Goal: Task Accomplishment & Management: Use online tool/utility

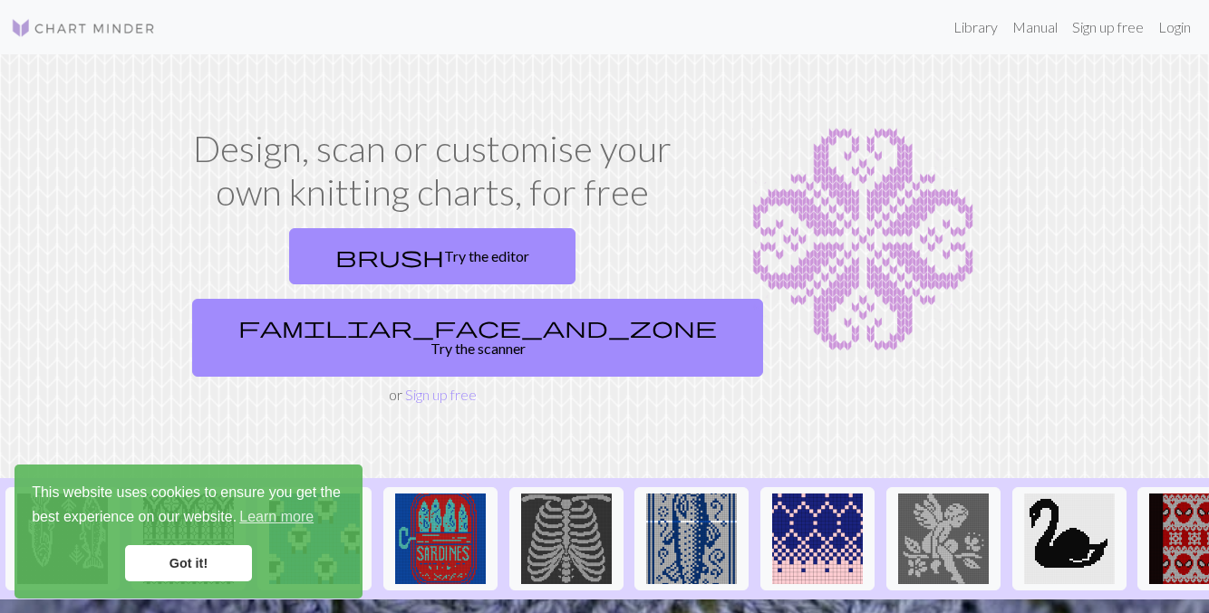
click at [187, 565] on link "Got it!" at bounding box center [188, 563] width 127 height 36
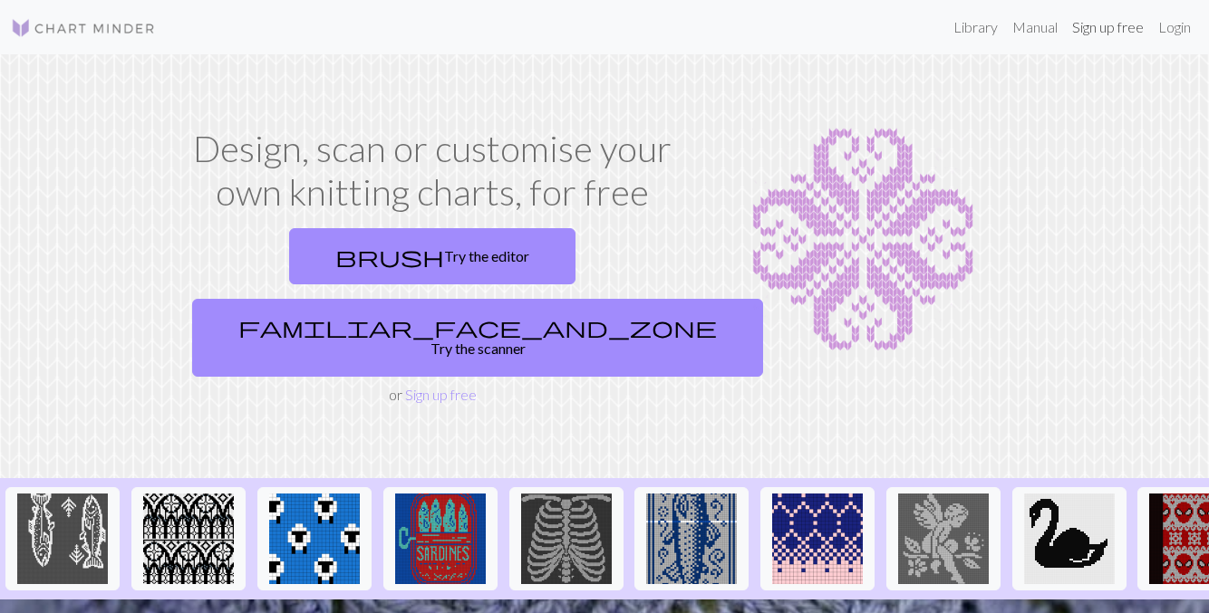
click at [1117, 25] on link "Sign up free" at bounding box center [1108, 27] width 86 height 36
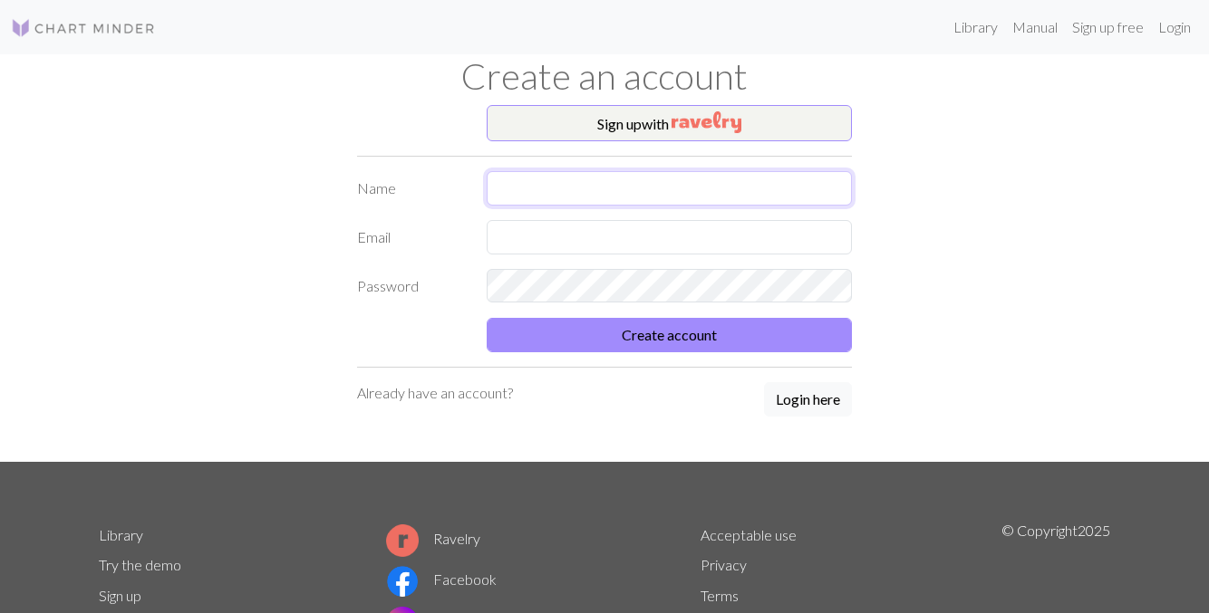
click at [797, 188] on input "text" at bounding box center [670, 188] width 366 height 34
type input "taro"
click at [768, 229] on input "text" at bounding box center [670, 237] width 366 height 34
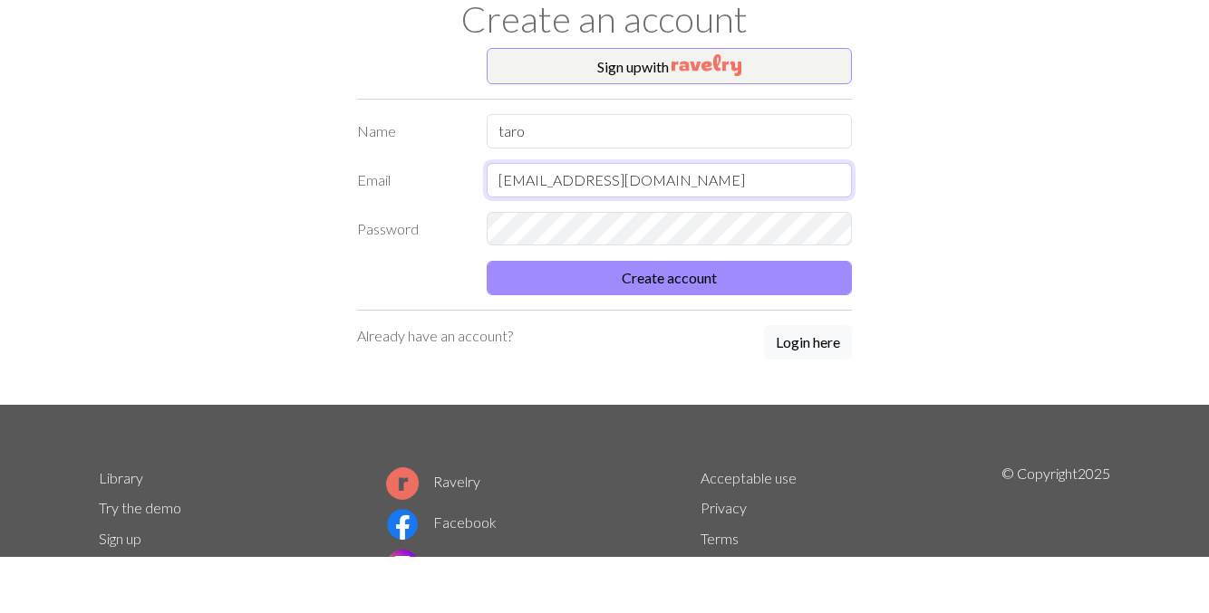
type input "beadgcf321@naver.com"
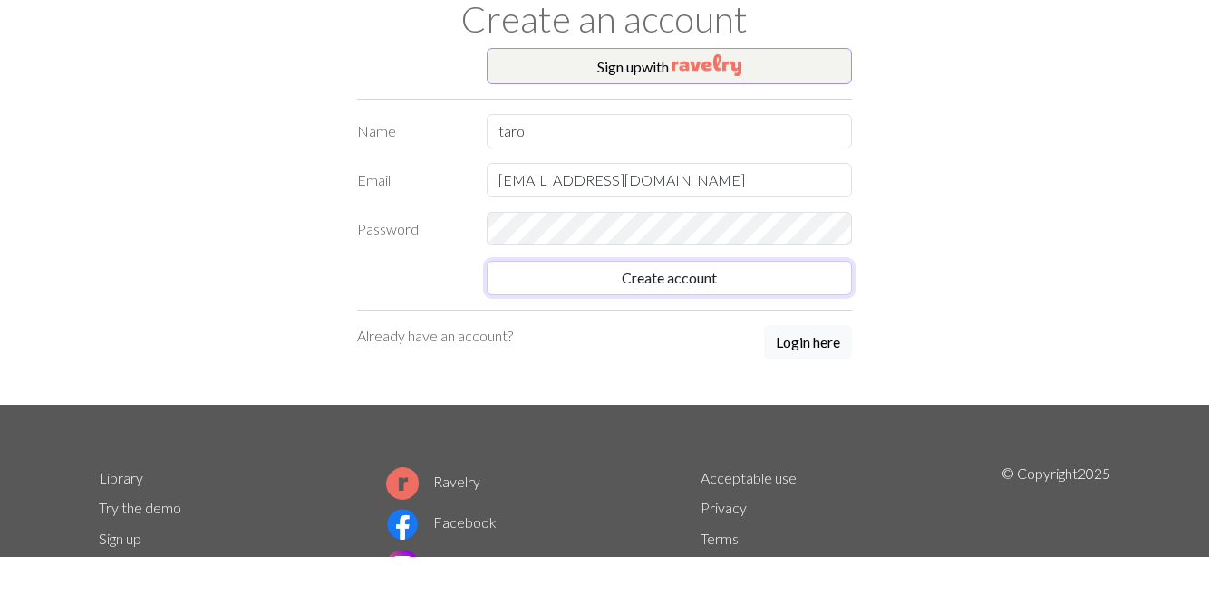
click at [806, 328] on button "Create account" at bounding box center [670, 335] width 366 height 34
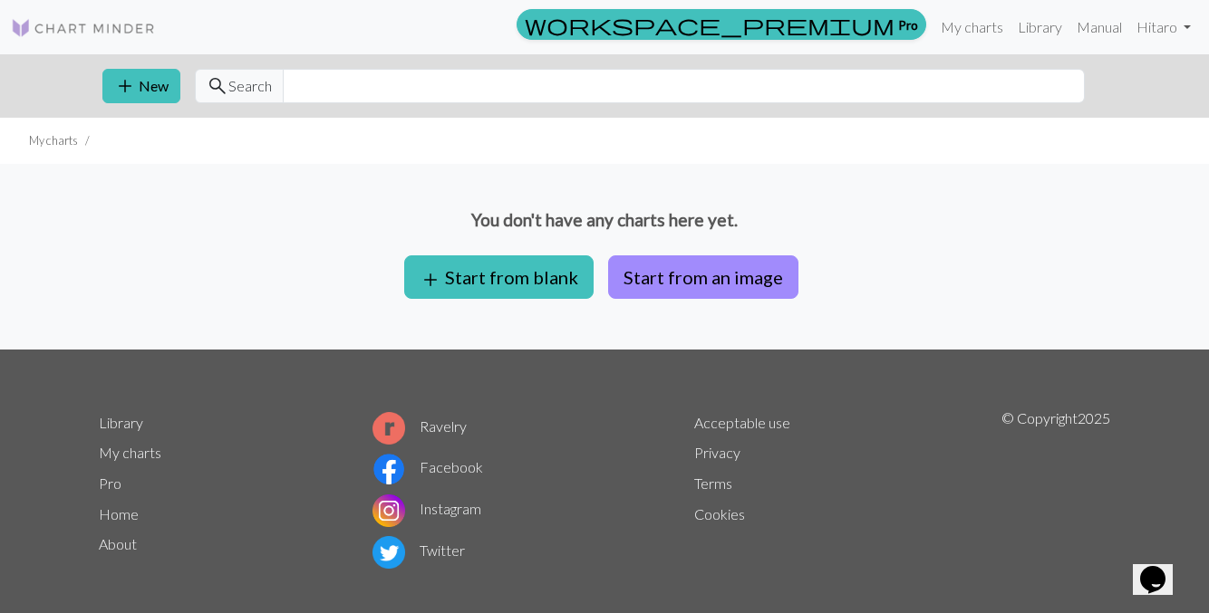
click at [693, 265] on button "Start from an image" at bounding box center [703, 277] width 190 height 43
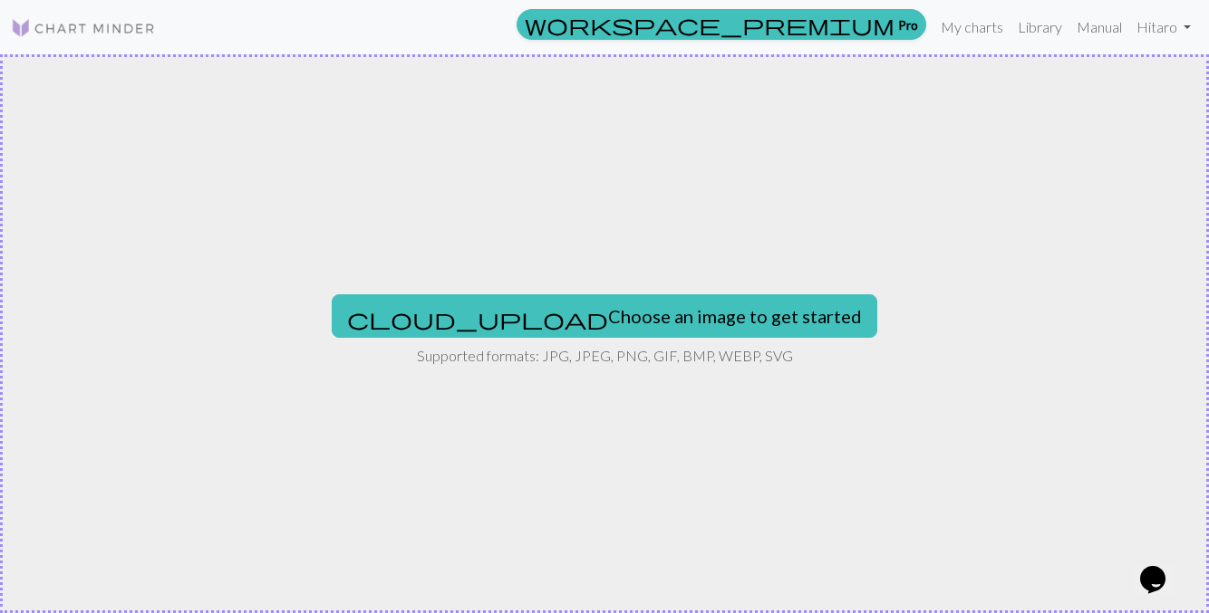
click at [506, 338] on button "cloud_upload Choose an image to get started" at bounding box center [604, 315] width 545 height 43
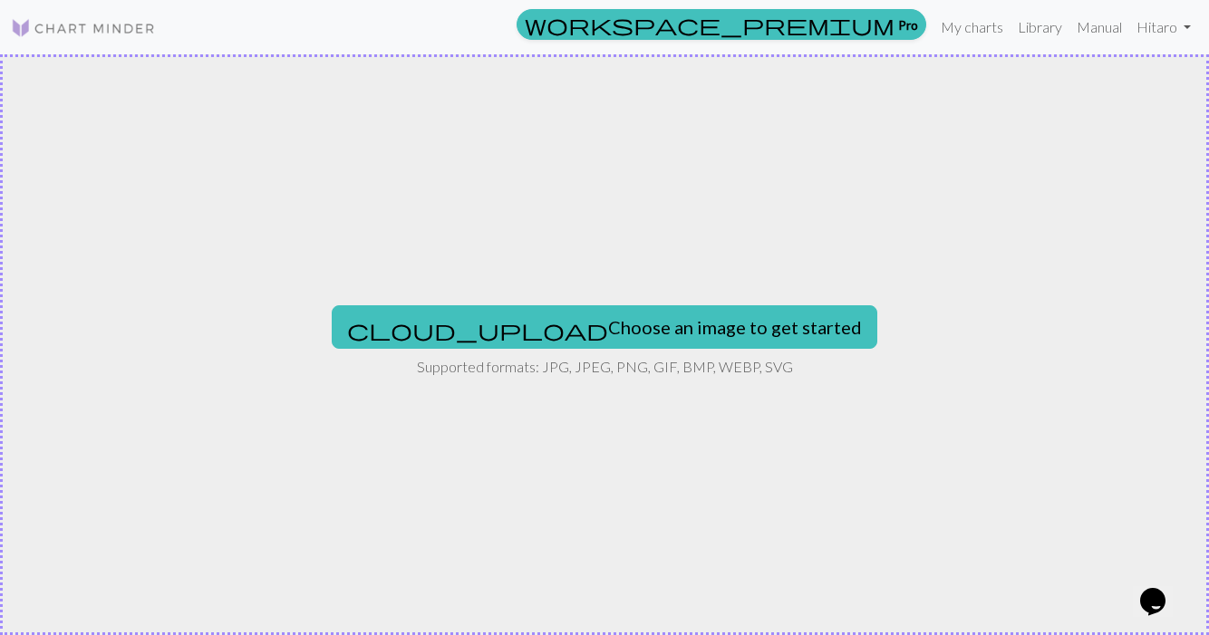
type input "C:\fakepath\44fe57f492baf89ed4ad0c042e4bb4a0.jpg"
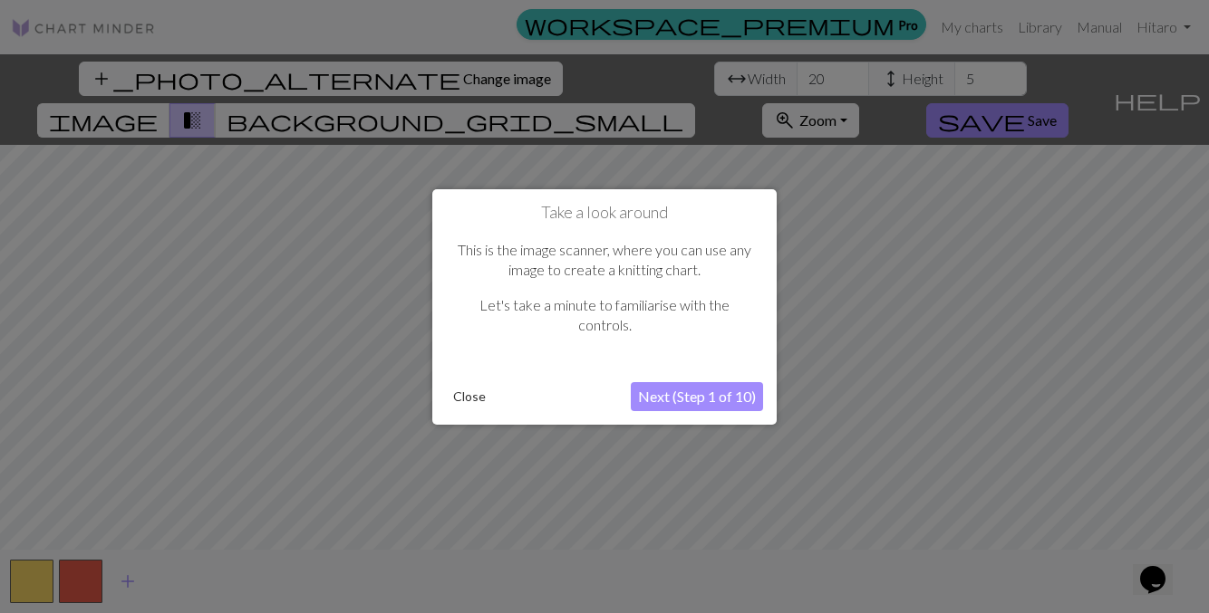
click at [697, 411] on button "Next (Step 1 of 10)" at bounding box center [697, 396] width 132 height 29
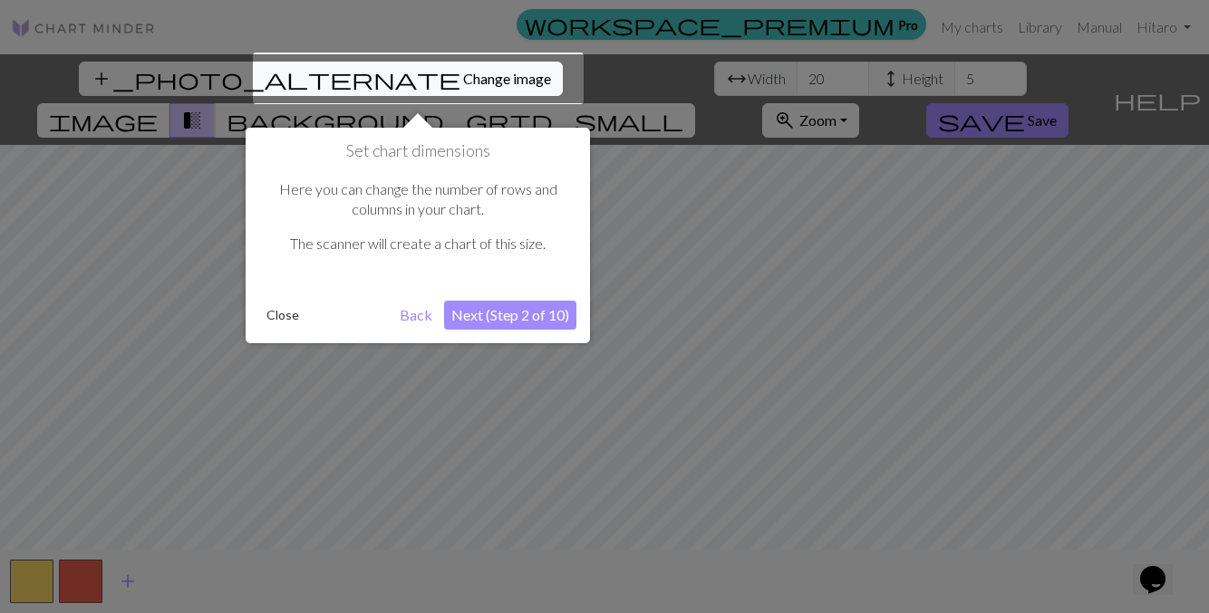
click at [506, 313] on button "Next (Step 2 of 10)" at bounding box center [510, 315] width 132 height 29
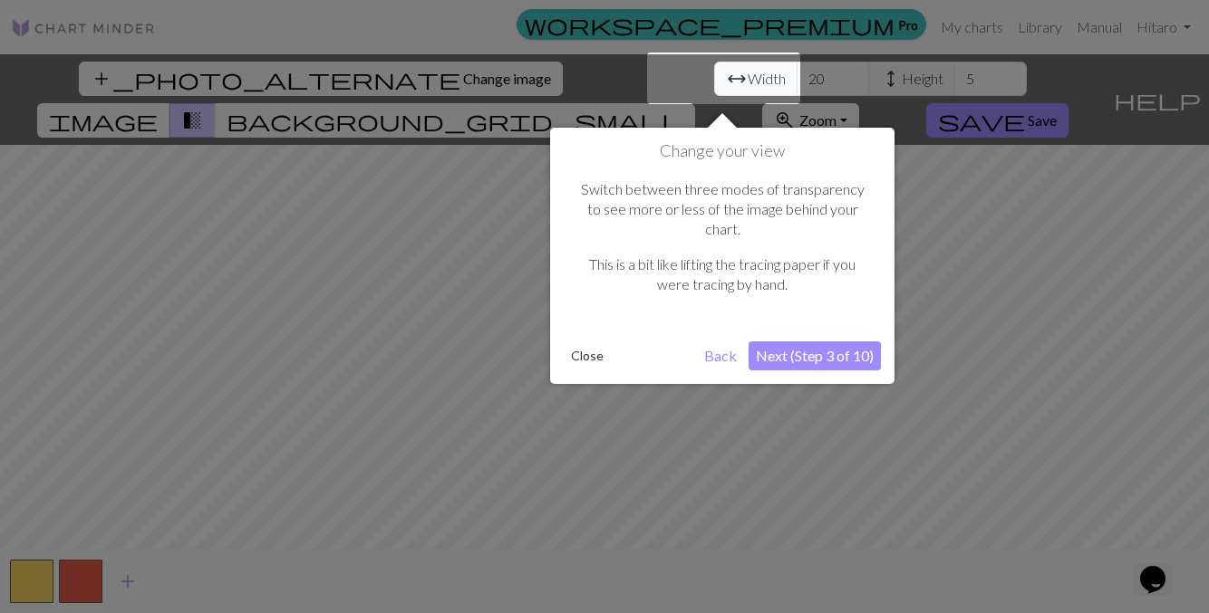
click at [812, 347] on button "Next (Step 3 of 10)" at bounding box center [814, 356] width 132 height 29
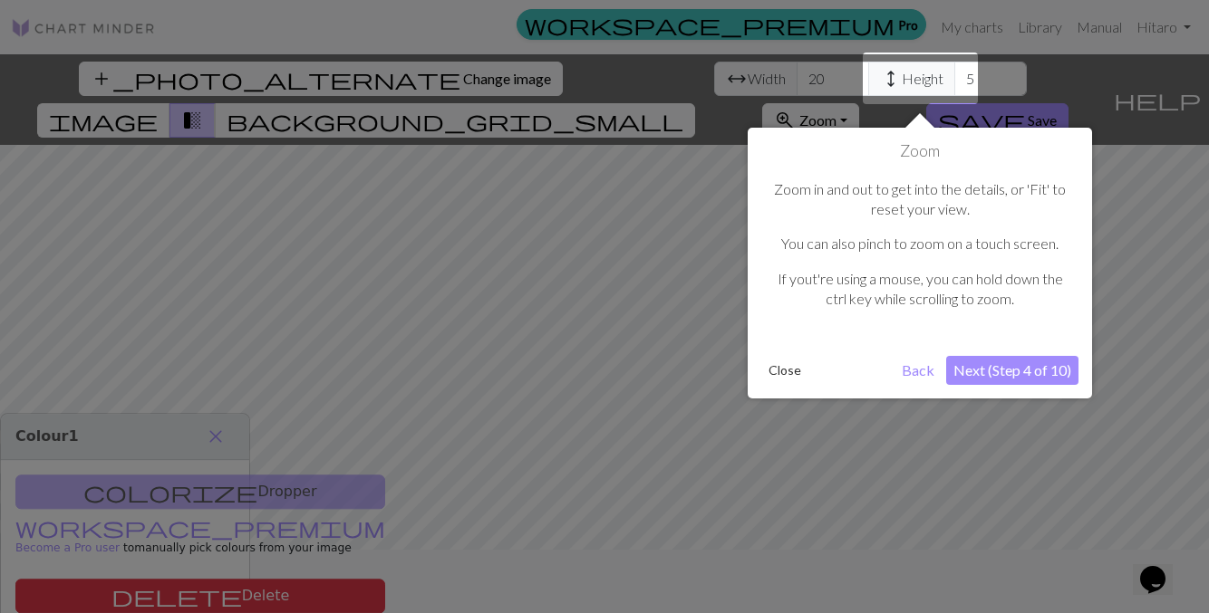
click at [1032, 373] on button "Next (Step 4 of 10)" at bounding box center [1012, 370] width 132 height 29
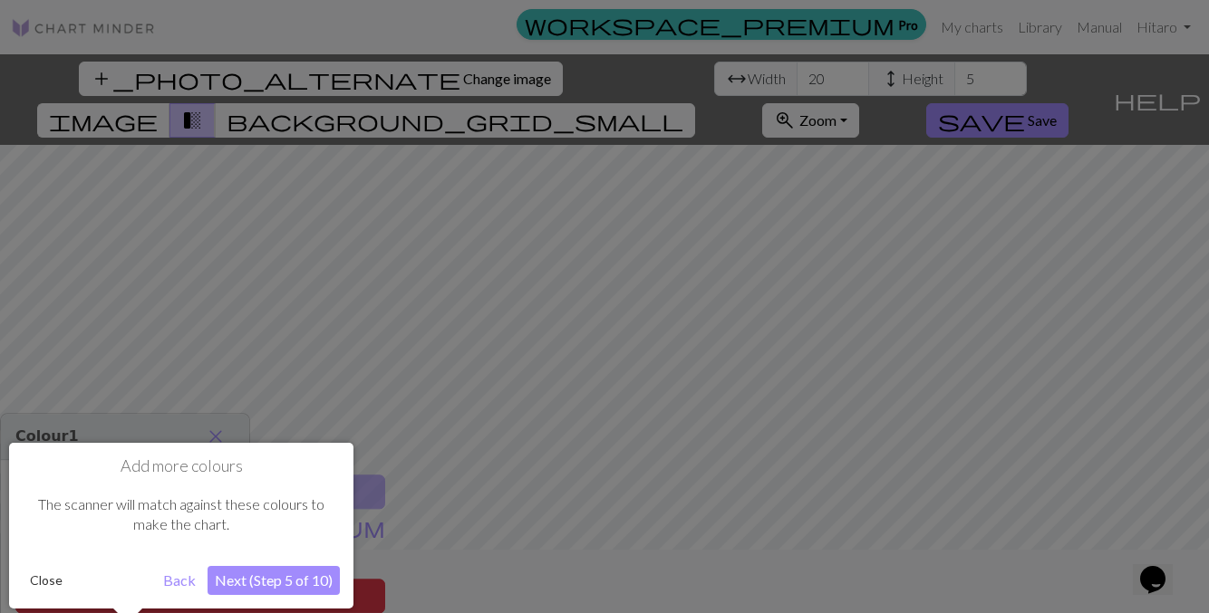
click at [275, 587] on button "Next (Step 5 of 10)" at bounding box center [274, 580] width 132 height 29
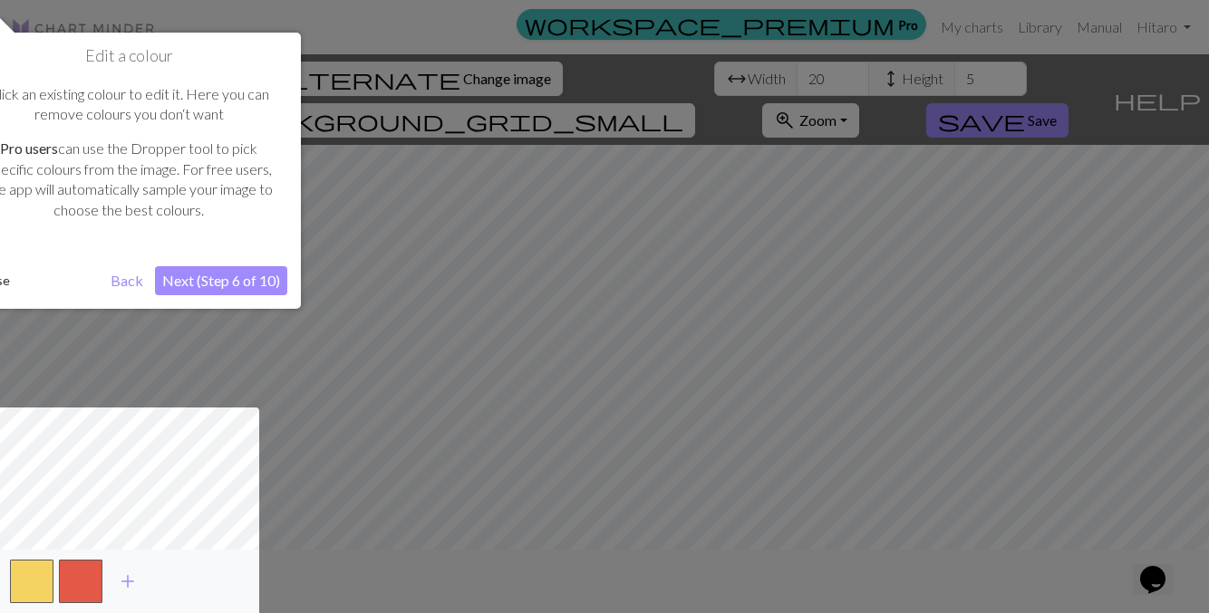
click at [252, 286] on button "Next (Step 6 of 10)" at bounding box center [221, 280] width 132 height 29
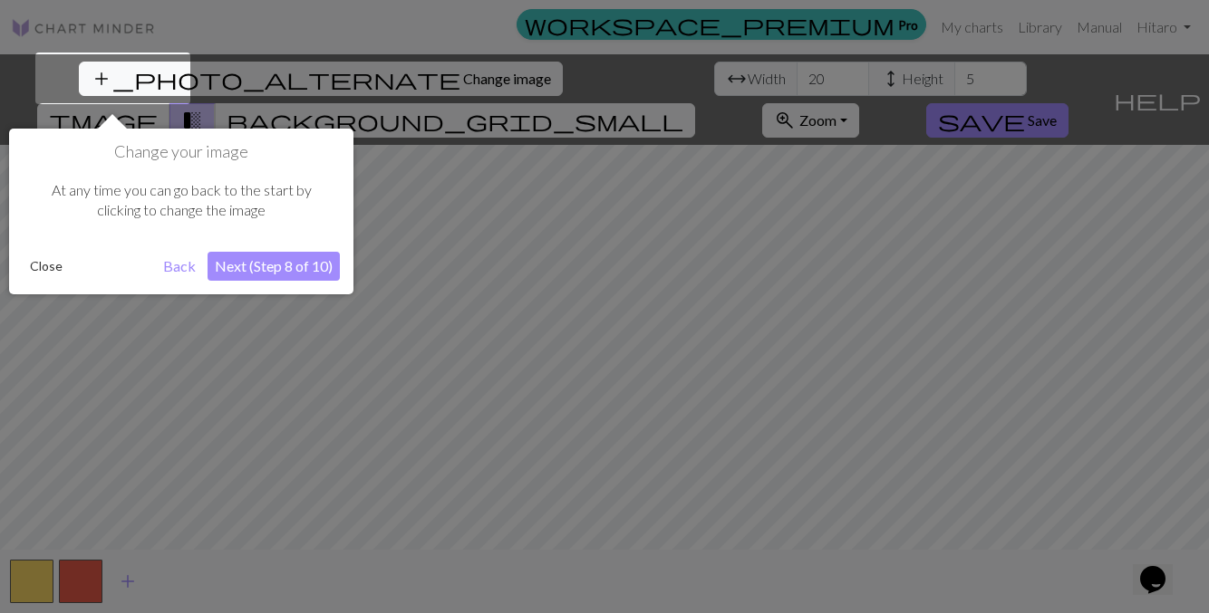
click at [278, 273] on button "Next (Step 8 of 10)" at bounding box center [274, 266] width 132 height 29
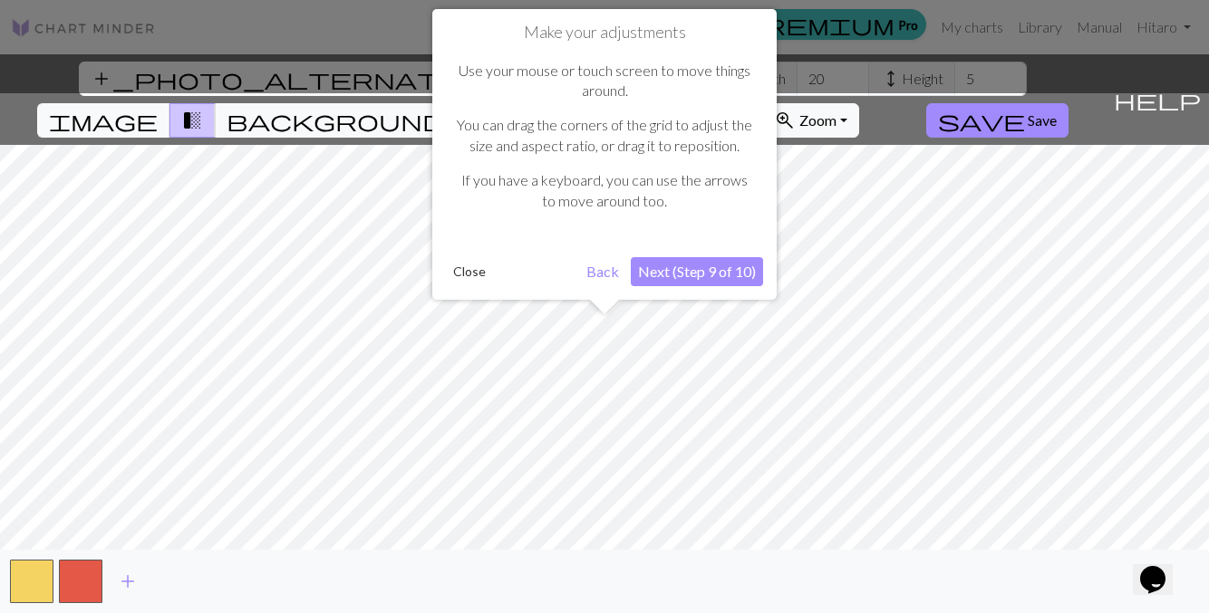
click at [729, 268] on button "Next (Step 9 of 10)" at bounding box center [697, 271] width 132 height 29
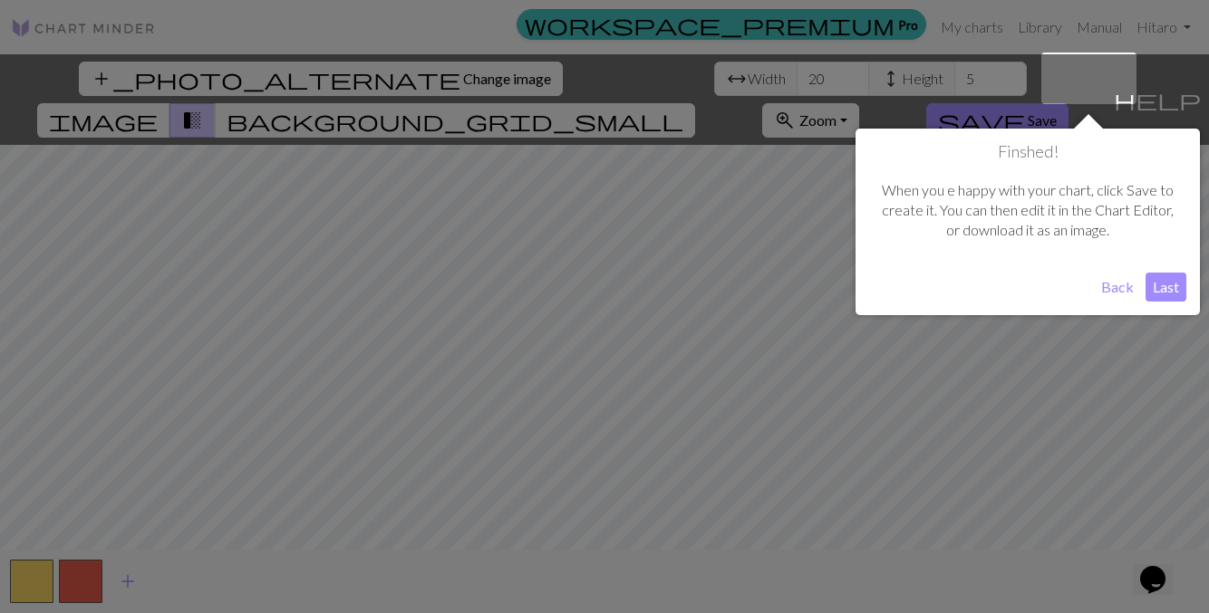
click at [1162, 283] on button "Last" at bounding box center [1165, 287] width 41 height 29
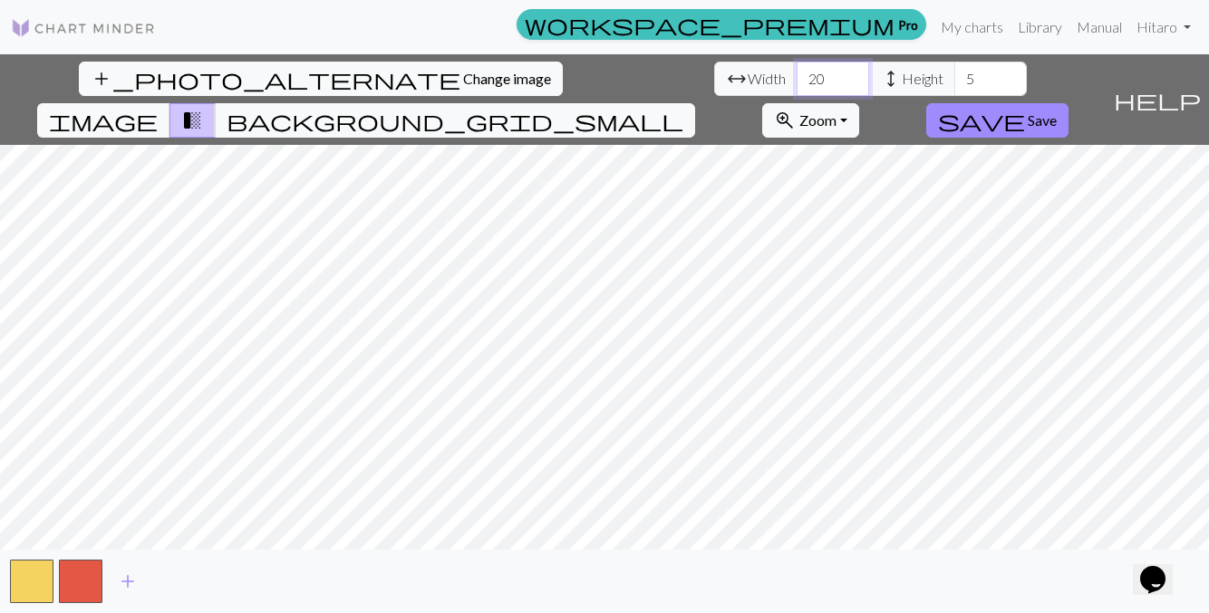
click at [796, 79] on input "20" at bounding box center [832, 79] width 72 height 34
type input "2"
type input "120"
click at [954, 74] on input "5" at bounding box center [990, 79] width 72 height 34
type input "58"
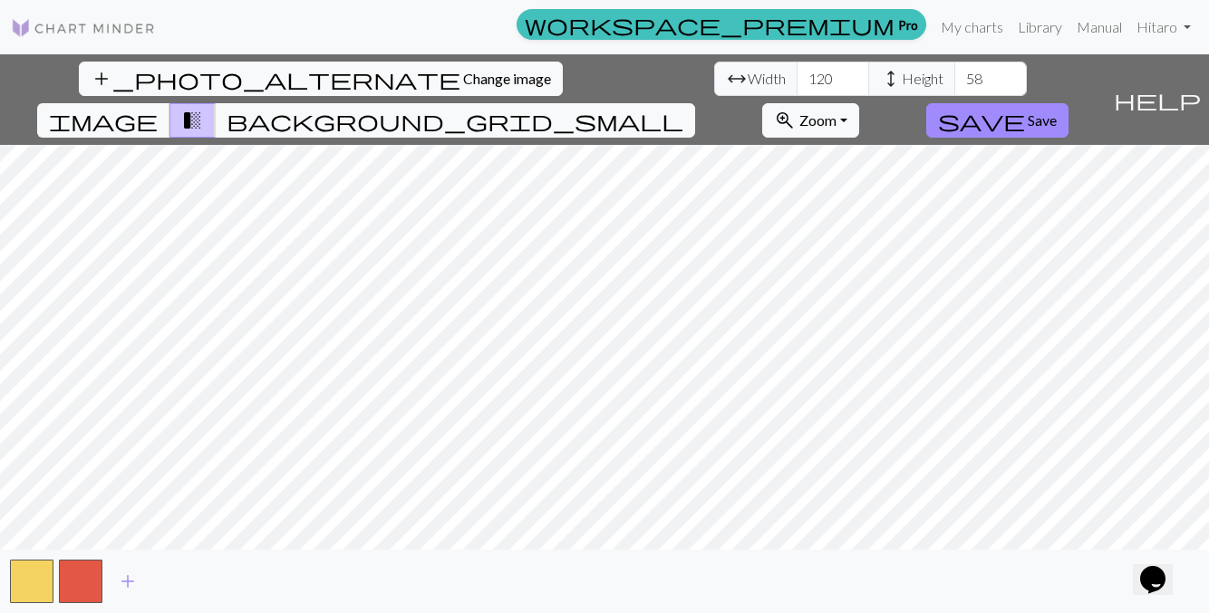
click at [859, 103] on button "zoom_in Zoom Zoom" at bounding box center [810, 120] width 97 height 34
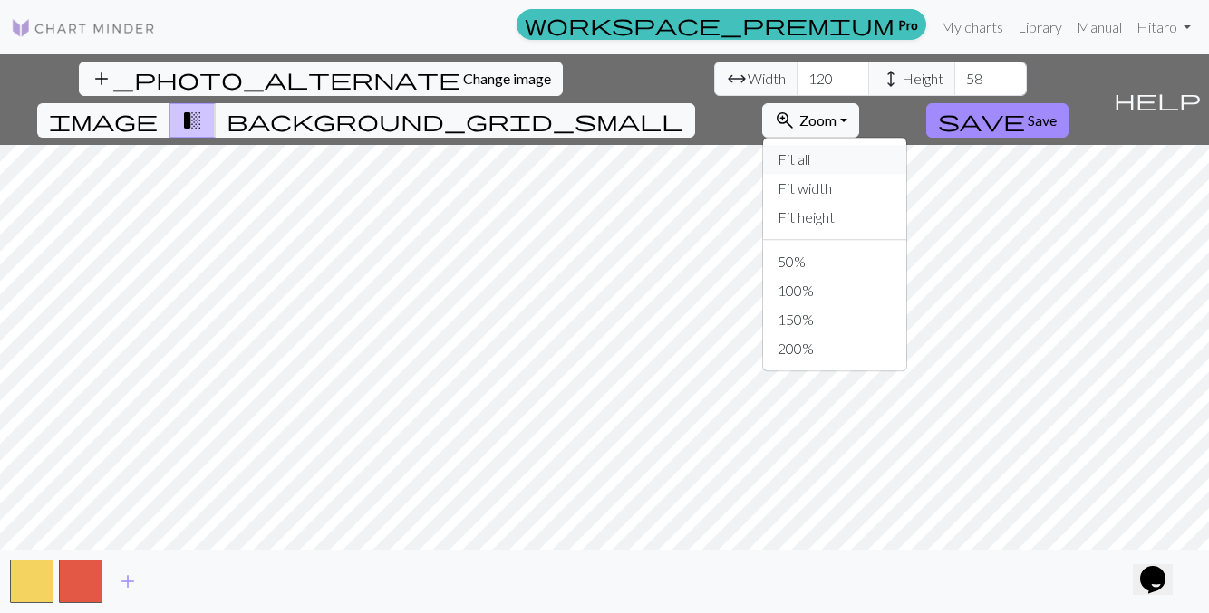
click at [906, 145] on button "Fit all" at bounding box center [834, 159] width 143 height 29
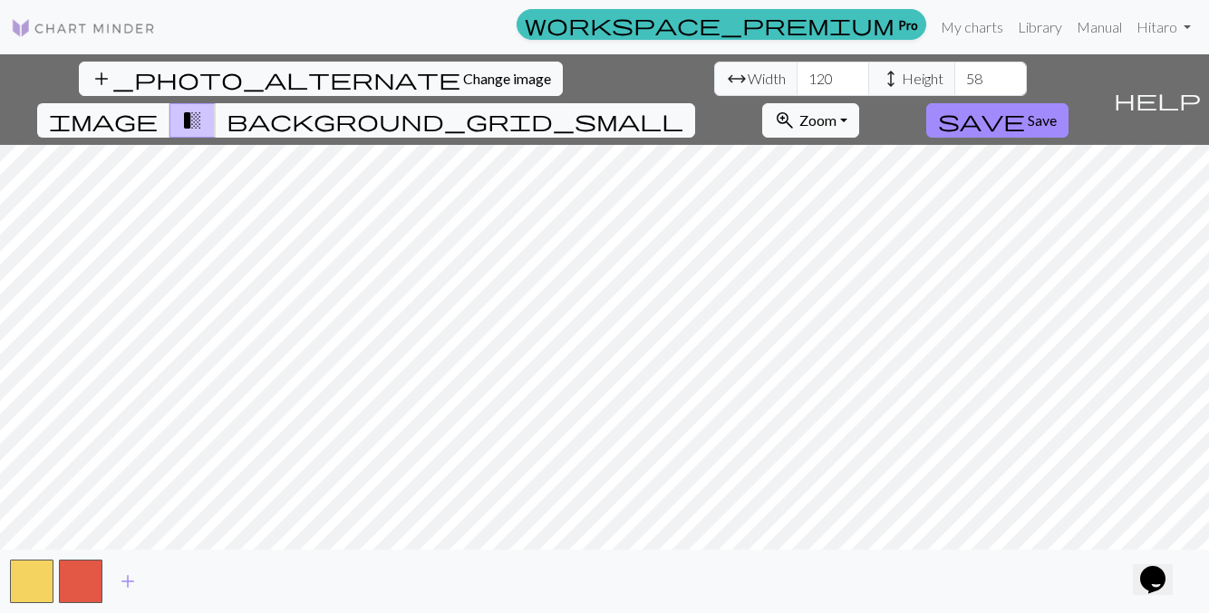
click at [1057, 111] on span "Save" at bounding box center [1042, 119] width 29 height 17
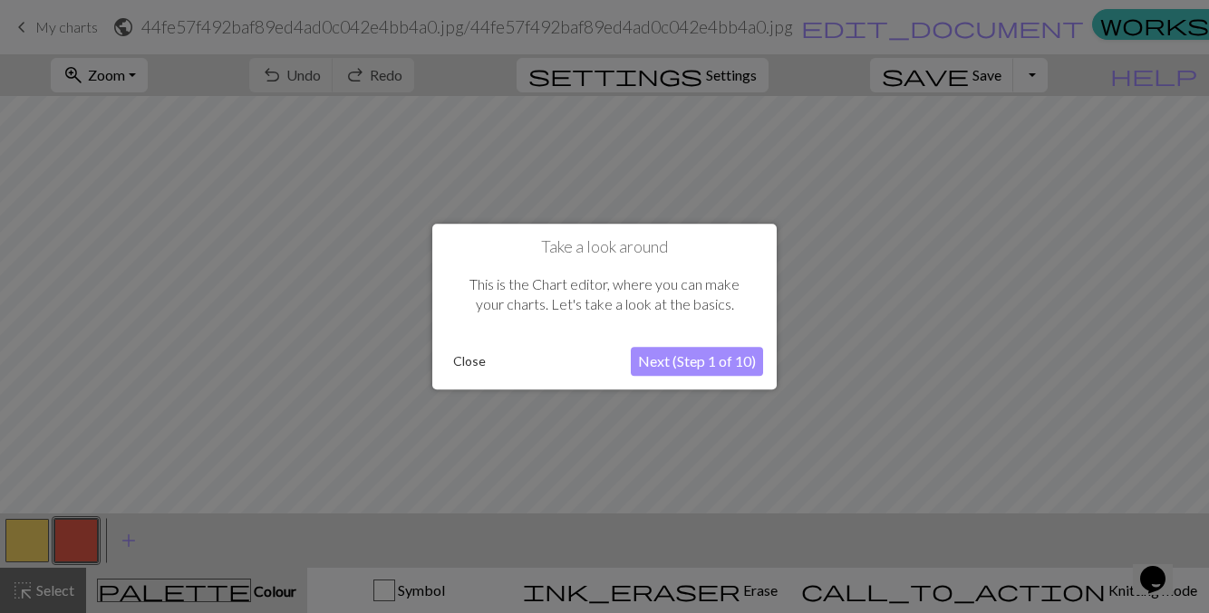
click at [737, 376] on button "Next (Step 1 of 10)" at bounding box center [697, 361] width 132 height 29
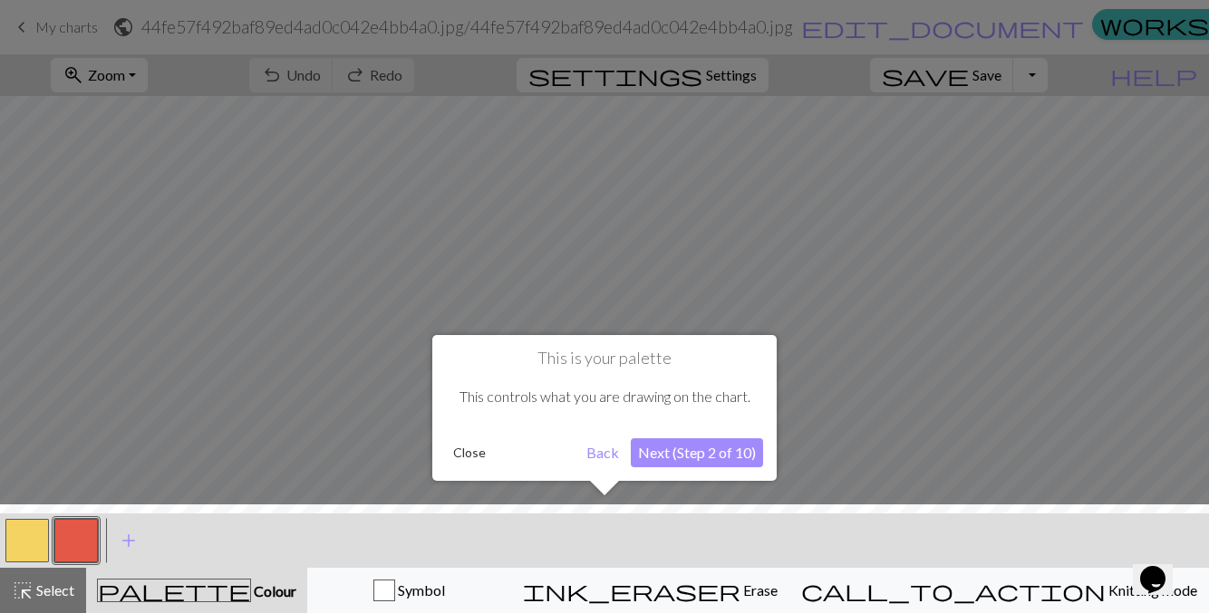
click at [732, 450] on button "Next (Step 2 of 10)" at bounding box center [697, 453] width 132 height 29
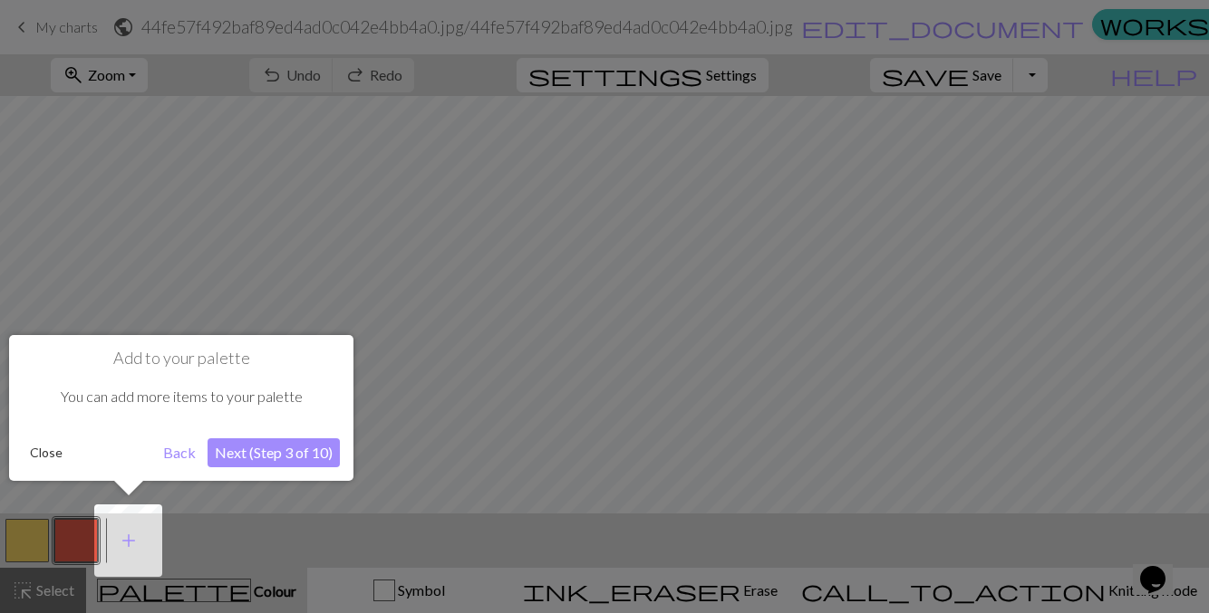
click at [308, 454] on button "Next (Step 3 of 10)" at bounding box center [274, 453] width 132 height 29
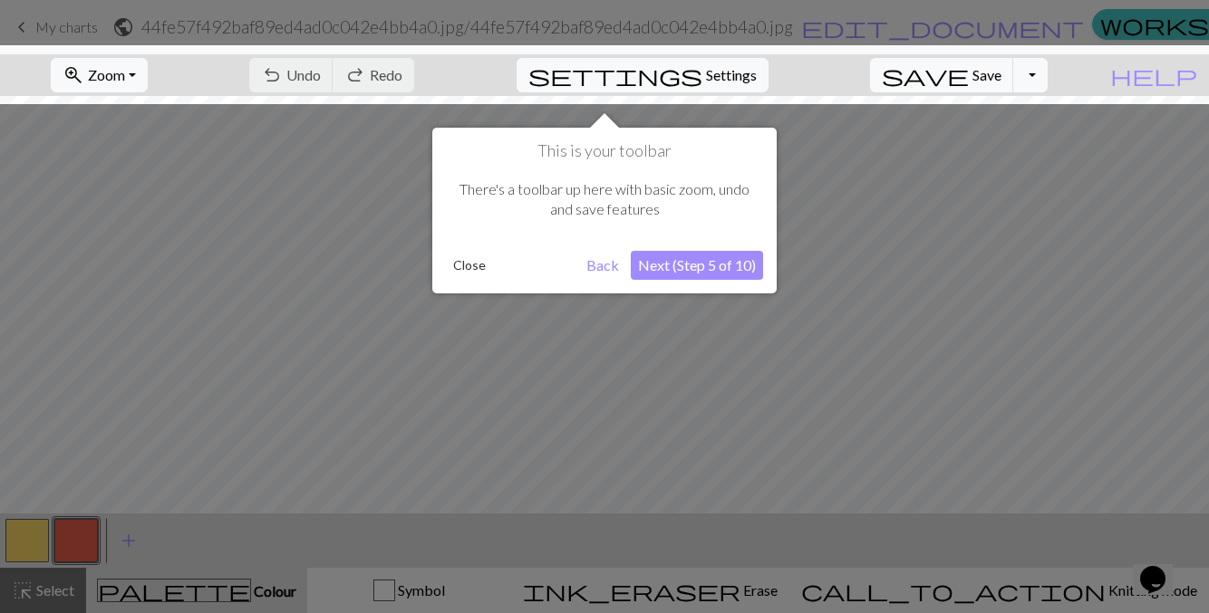
click at [718, 270] on button "Next (Step 5 of 10)" at bounding box center [697, 265] width 132 height 29
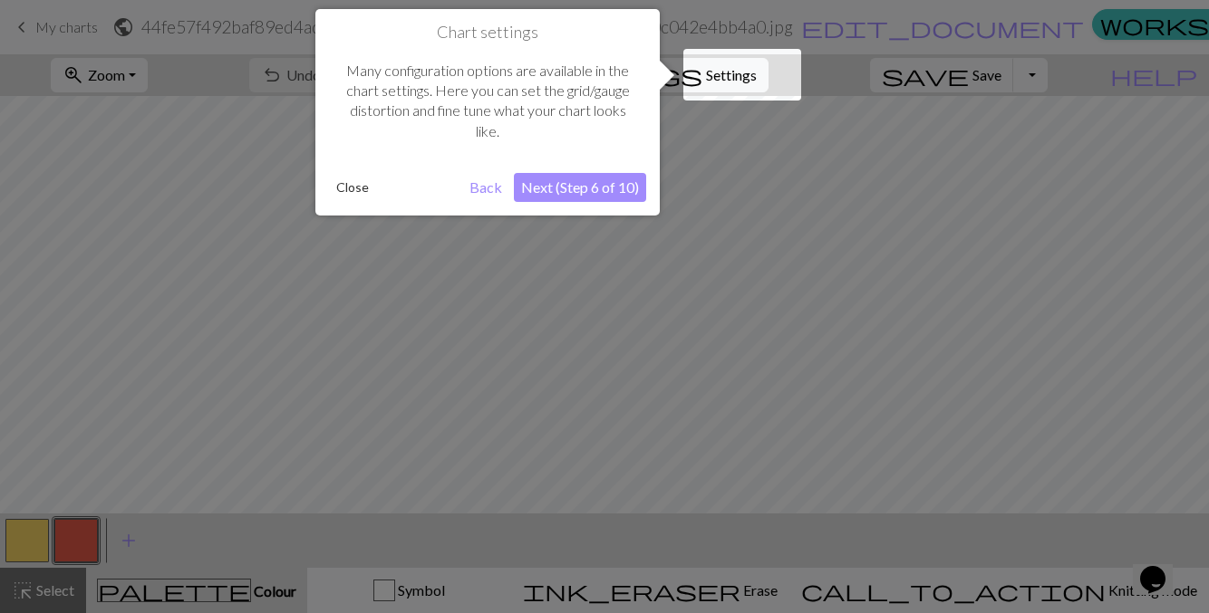
click at [595, 201] on button "Next (Step 6 of 10)" at bounding box center [580, 187] width 132 height 29
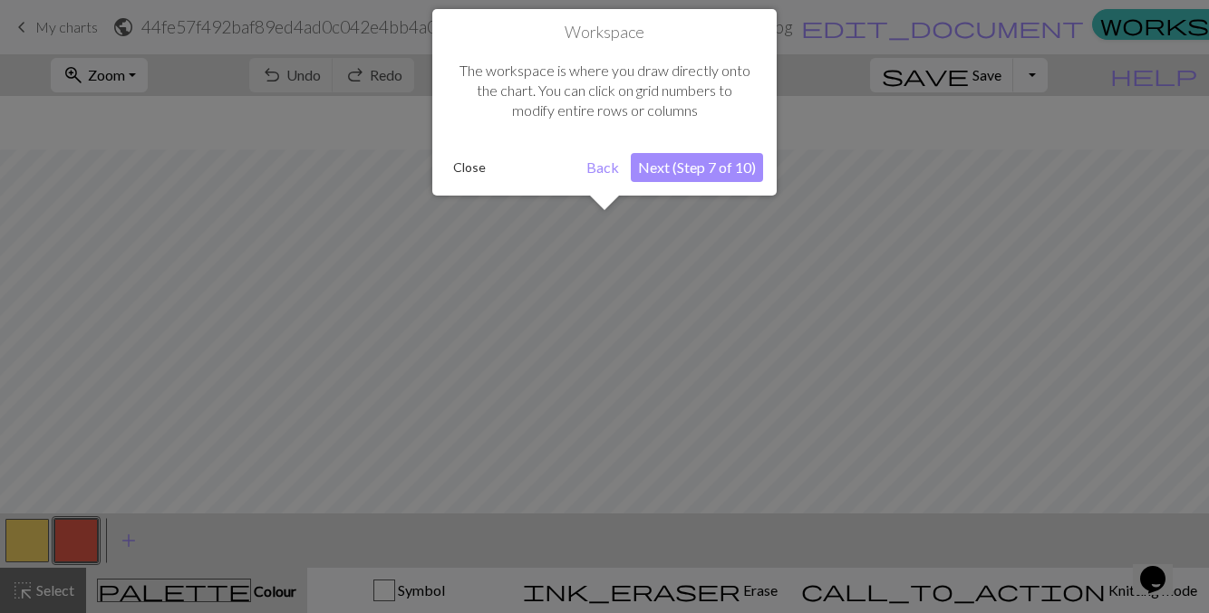
click at [726, 166] on button "Next (Step 7 of 10)" at bounding box center [697, 167] width 132 height 29
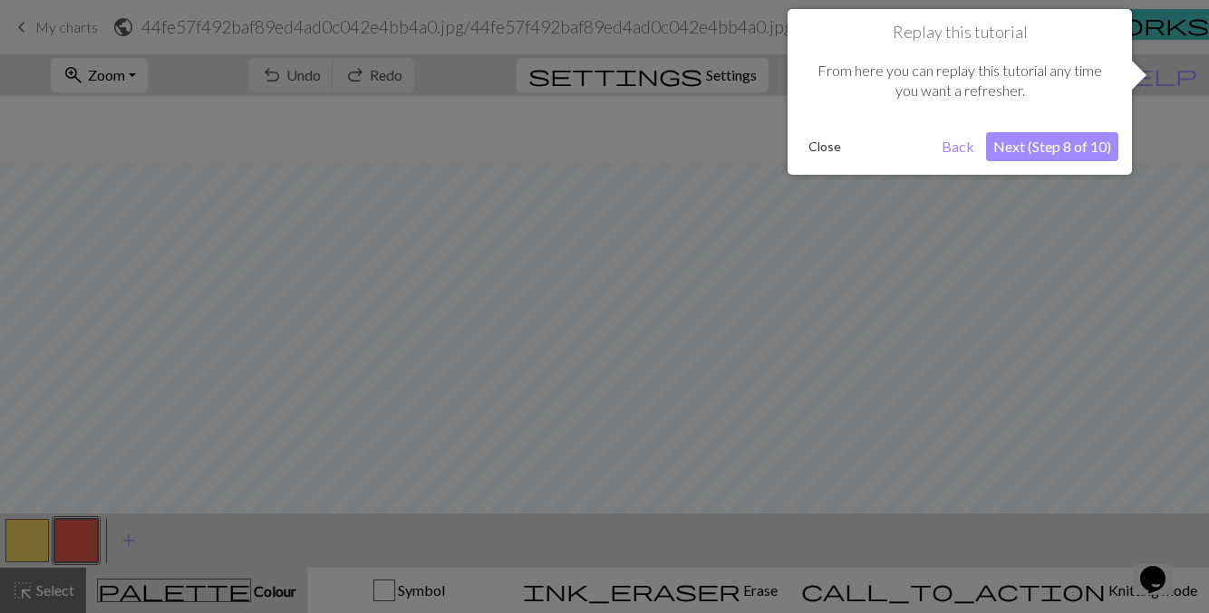
scroll to position [67, 0]
click at [1093, 145] on button "Next (Step 8 of 10)" at bounding box center [1052, 146] width 132 height 29
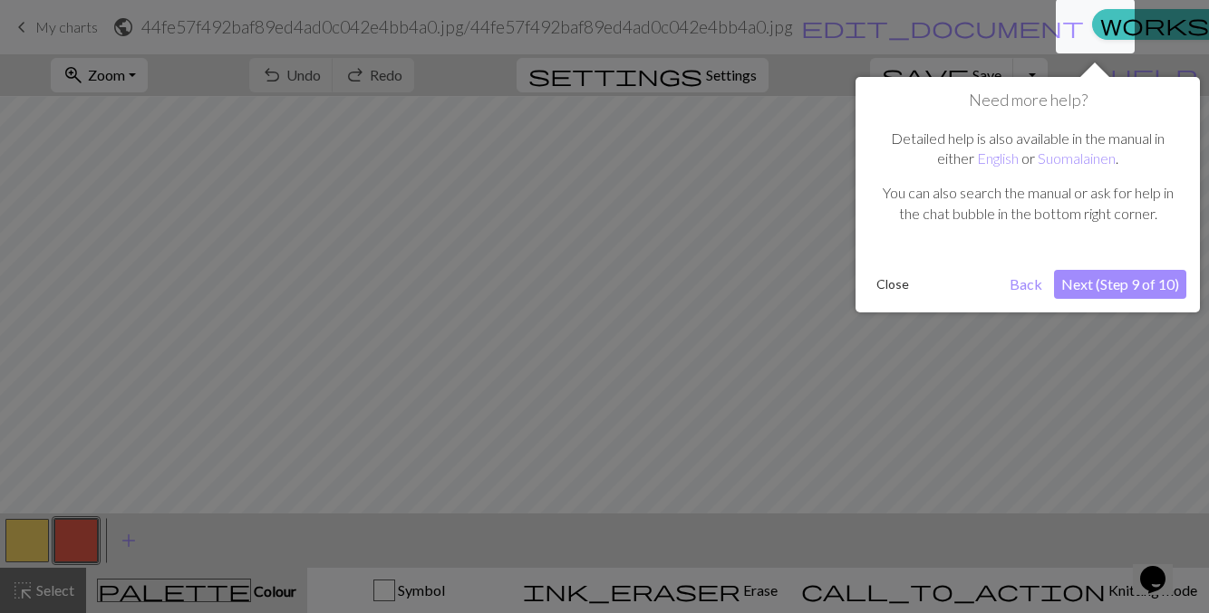
click at [1117, 287] on button "Next (Step 9 of 10)" at bounding box center [1120, 284] width 132 height 29
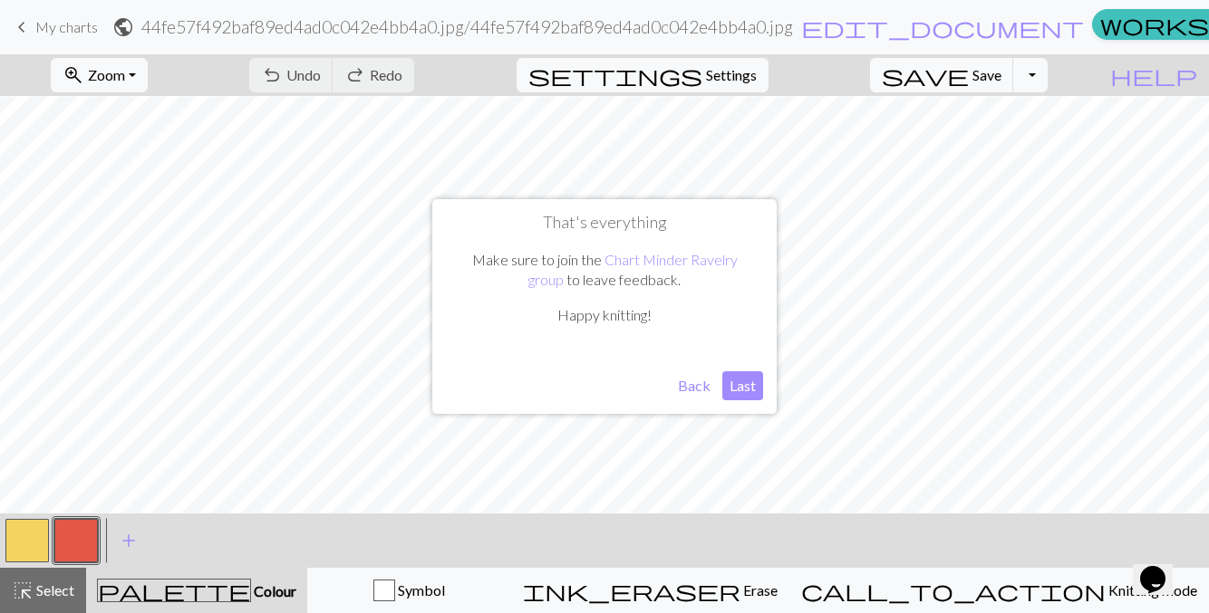
click at [739, 401] on button "Last" at bounding box center [742, 386] width 41 height 29
click at [148, 78] on button "zoom_in Zoom Zoom" at bounding box center [99, 75] width 97 height 34
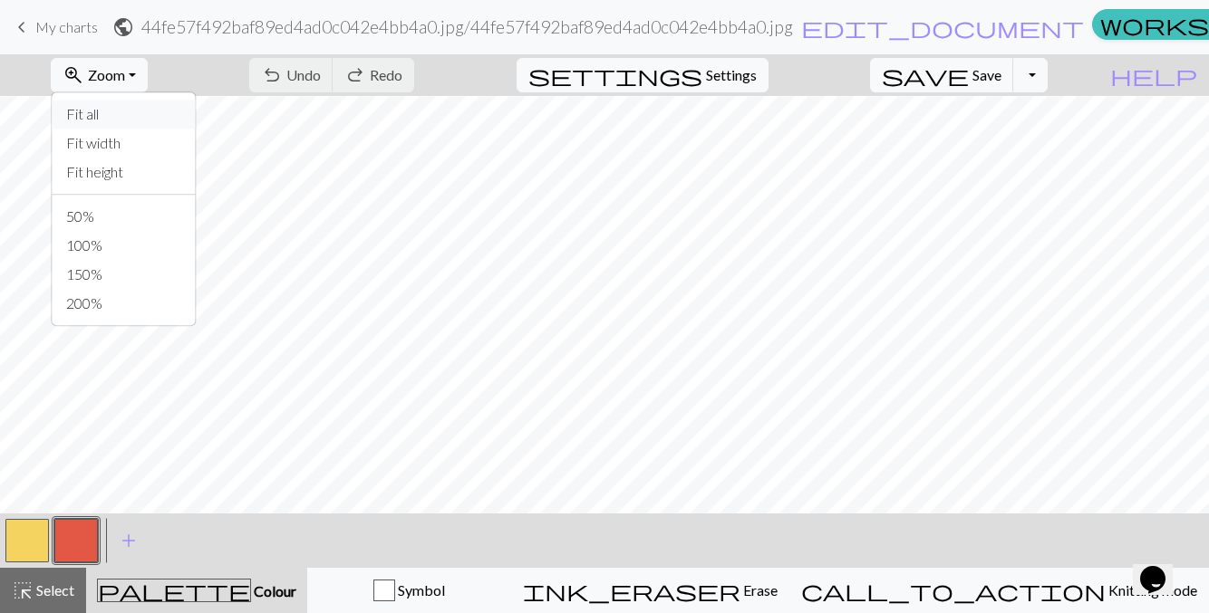
click at [172, 120] on button "Fit all" at bounding box center [123, 114] width 143 height 29
click at [148, 70] on button "zoom_in Zoom Zoom" at bounding box center [99, 75] width 97 height 34
click at [170, 221] on button "50%" at bounding box center [123, 216] width 143 height 29
click at [321, 76] on span "Undo" at bounding box center [303, 74] width 34 height 17
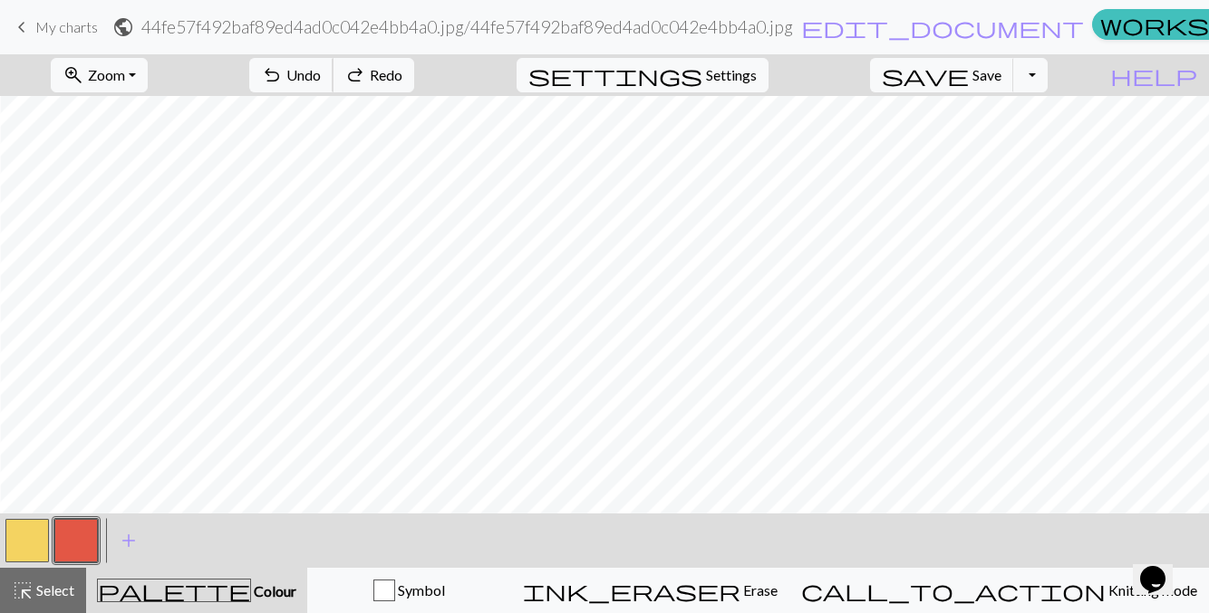
click at [321, 73] on span "Undo" at bounding box center [303, 74] width 34 height 17
click at [321, 70] on span "Undo" at bounding box center [303, 74] width 34 height 17
click at [321, 66] on span "Undo" at bounding box center [303, 74] width 34 height 17
click at [321, 72] on span "Undo" at bounding box center [303, 74] width 34 height 17
click at [321, 75] on span "Undo" at bounding box center [303, 74] width 34 height 17
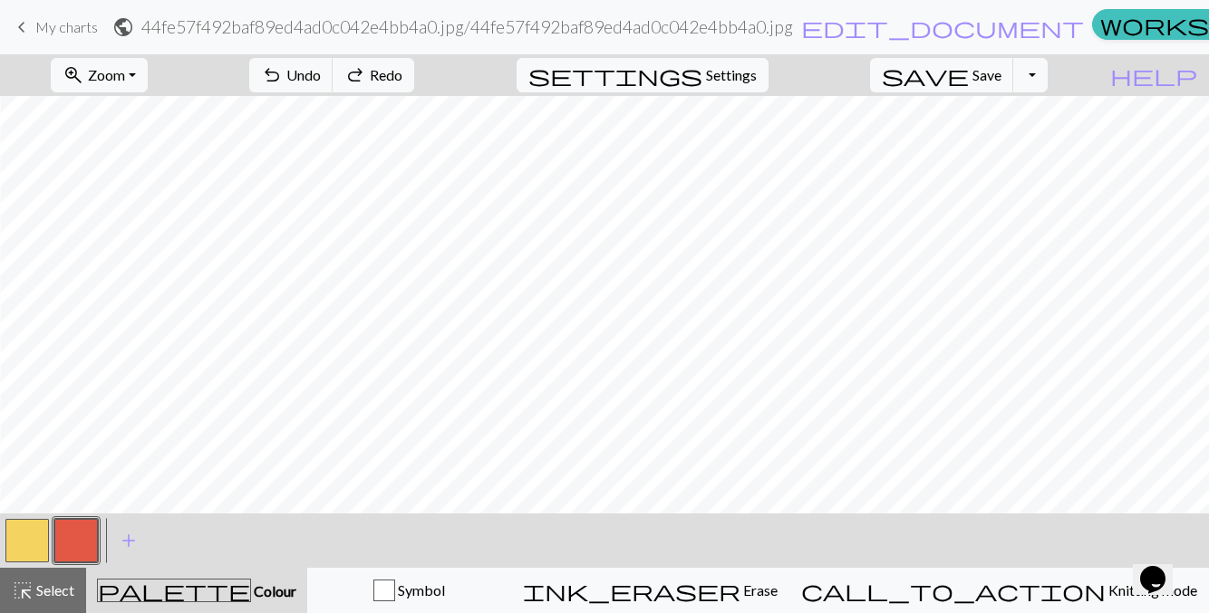
click at [401, 78] on div "undo Undo Undo redo Redo Redo" at bounding box center [332, 75] width 192 height 42
click at [406, 75] on div "undo Undo Undo redo Redo Redo" at bounding box center [332, 75] width 192 height 42
click at [410, 73] on div "undo Undo Undo redo Redo Redo" at bounding box center [332, 75] width 192 height 42
click at [410, 72] on div "undo Undo Undo redo Redo Redo" at bounding box center [332, 75] width 192 height 42
click at [410, 74] on div "undo Undo Undo redo Redo Redo" at bounding box center [332, 75] width 192 height 42
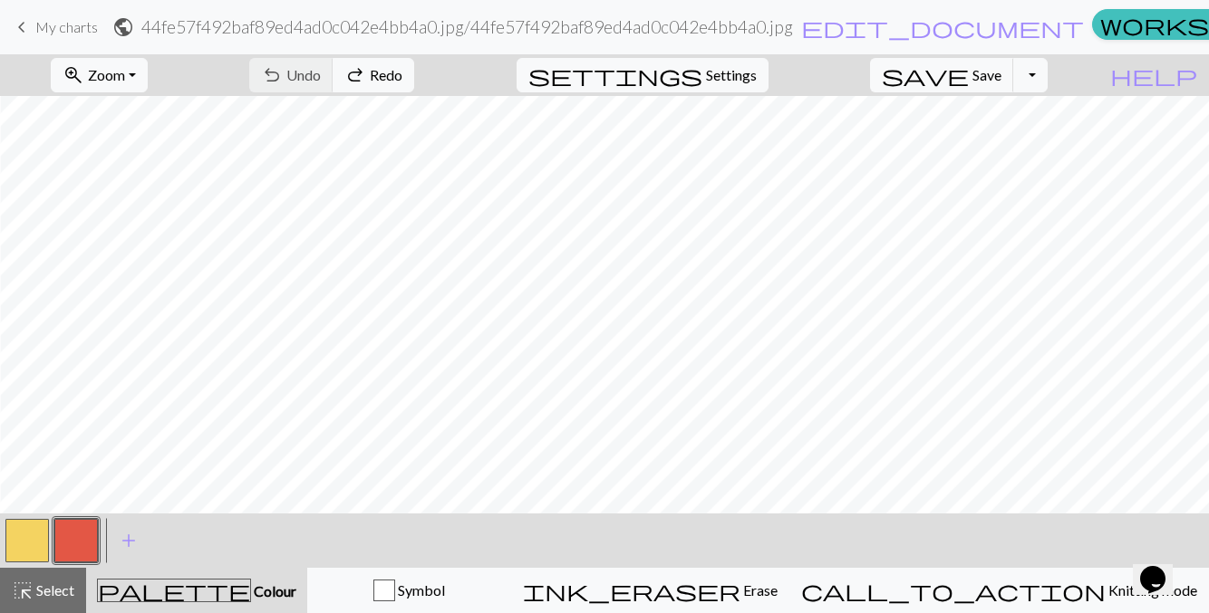
click at [416, 73] on div "undo Undo Undo redo Redo Redo" at bounding box center [332, 75] width 192 height 42
click at [423, 72] on div "undo Undo Undo redo Redo Redo" at bounding box center [332, 75] width 192 height 42
click at [148, 71] on button "zoom_in Zoom Zoom" at bounding box center [99, 75] width 97 height 34
click at [130, 217] on button "50%" at bounding box center [123, 216] width 143 height 29
click at [148, 75] on button "zoom_in Zoom Zoom" at bounding box center [99, 75] width 97 height 34
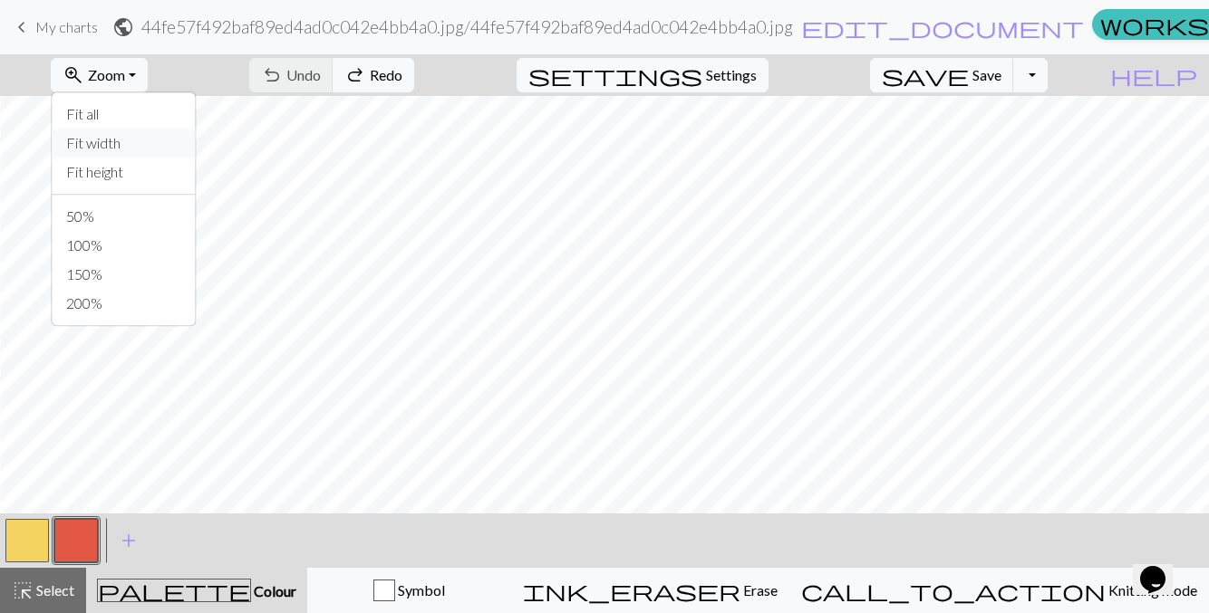
click at [148, 143] on button "Fit width" at bounding box center [123, 143] width 143 height 29
click at [148, 72] on button "zoom_in Zoom Zoom" at bounding box center [99, 75] width 97 height 34
click at [158, 174] on button "Fit height" at bounding box center [123, 172] width 143 height 29
click at [1051, 579] on button "call_to_action Knitting mode Knitting mode" at bounding box center [999, 590] width 420 height 45
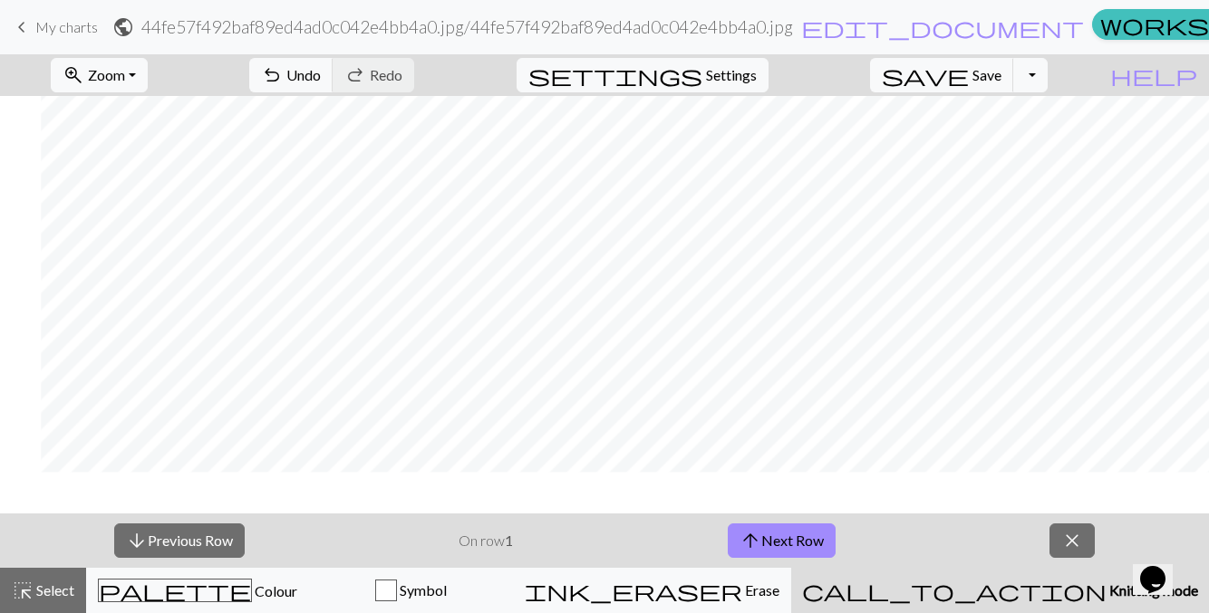
scroll to position [32, 307]
click at [252, 588] on span "Colour" at bounding box center [274, 591] width 45 height 17
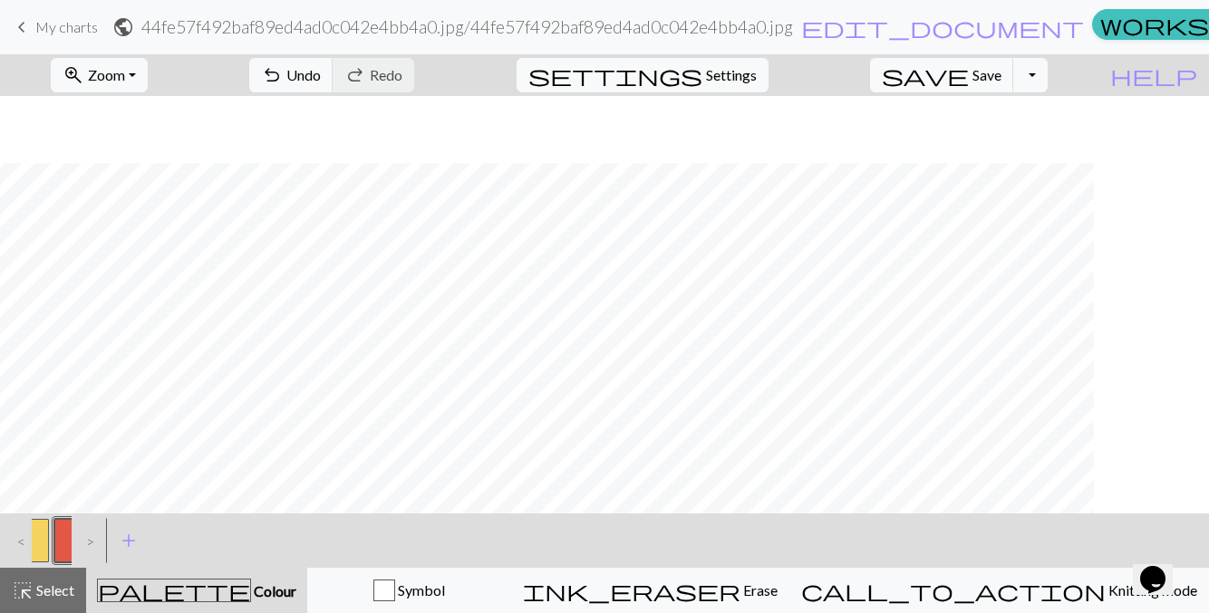
click at [1082, 540] on div "< > add Add a colour" at bounding box center [604, 541] width 1209 height 54
click at [262, 589] on div "palette Colour Colour" at bounding box center [196, 591] width 199 height 24
click at [194, 597] on span "palette" at bounding box center [174, 590] width 152 height 25
click at [251, 589] on span "Colour" at bounding box center [273, 591] width 45 height 17
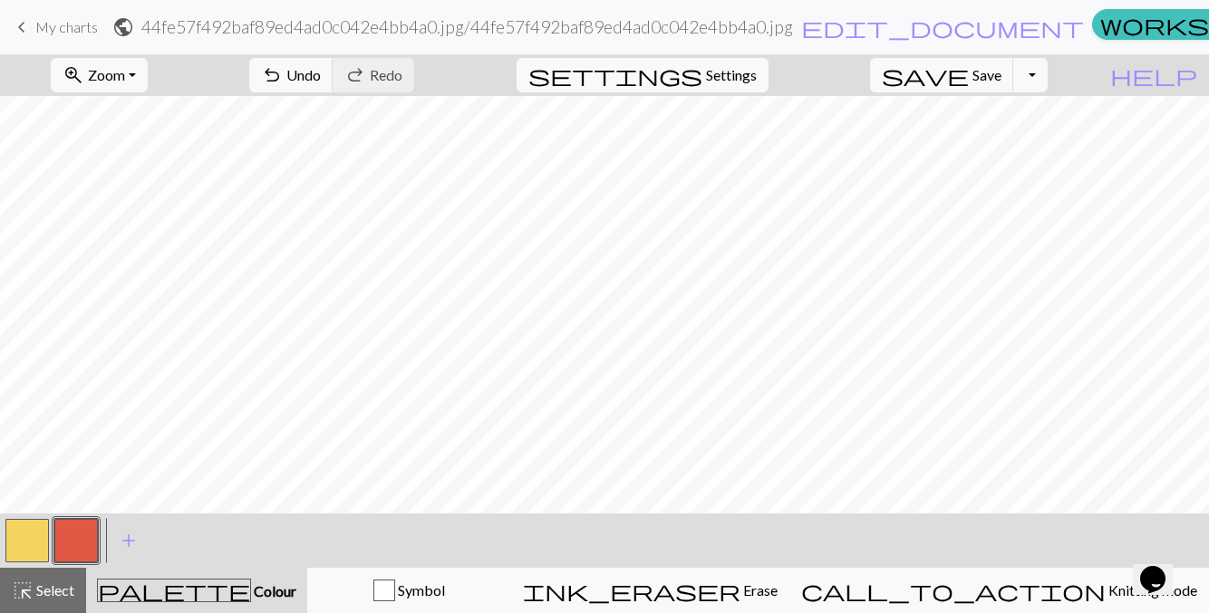
click at [256, 594] on span "Colour" at bounding box center [273, 591] width 45 height 17
click at [293, 594] on div "palette Colour Colour" at bounding box center [196, 591] width 199 height 24
click at [295, 588] on div "palette Colour Colour" at bounding box center [196, 591] width 199 height 24
click at [273, 571] on button "palette Colour Colour" at bounding box center [196, 590] width 221 height 45
click at [285, 594] on div "palette Colour Colour" at bounding box center [196, 591] width 199 height 24
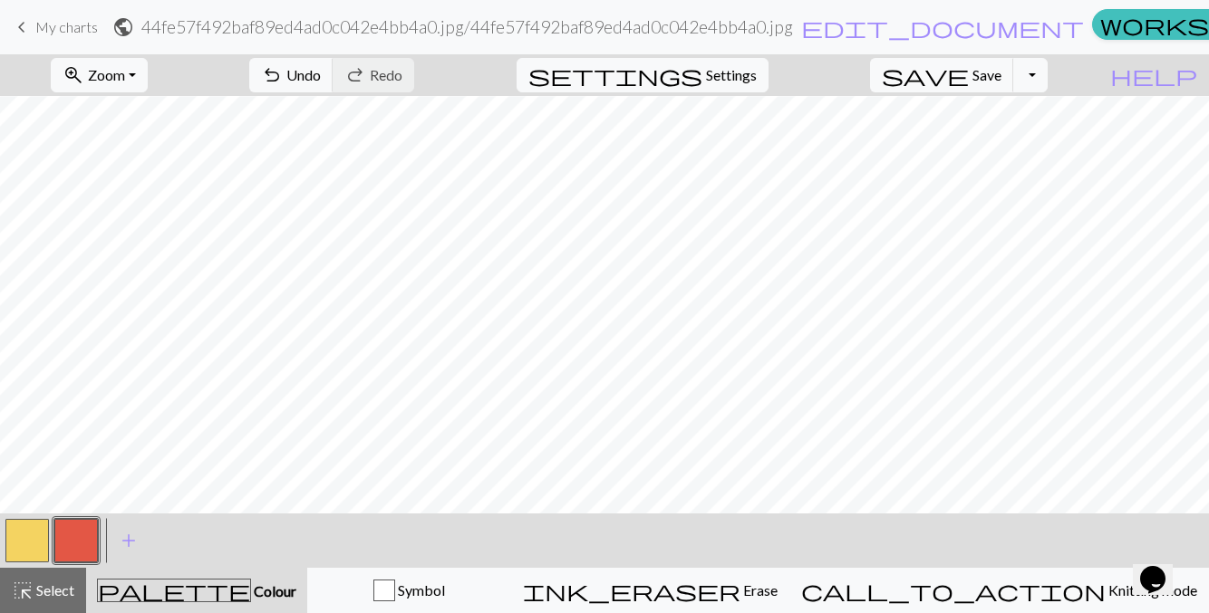
click at [26, 532] on button "button" at bounding box center [26, 540] width 43 height 43
click at [73, 544] on button "button" at bounding box center [75, 540] width 43 height 43
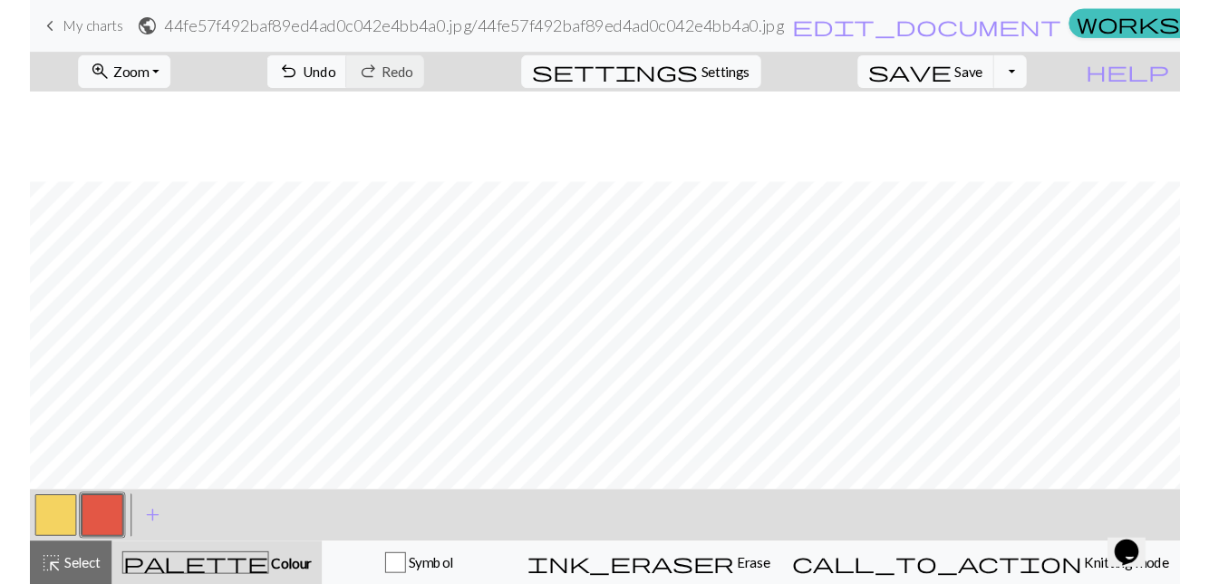
scroll to position [94, 0]
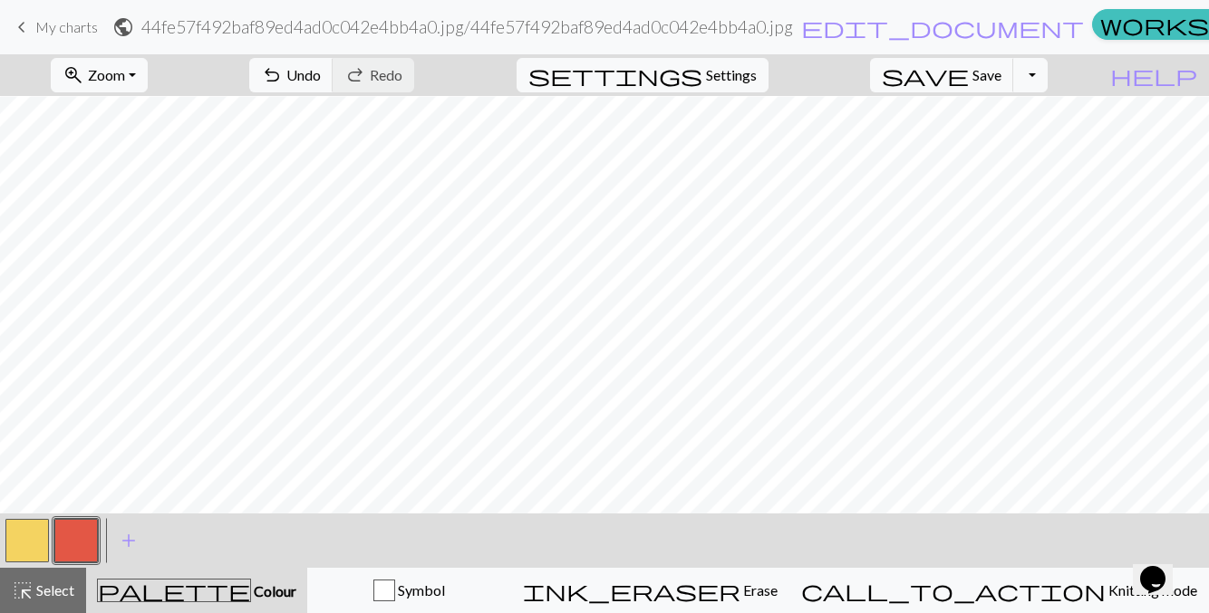
click at [23, 543] on button "button" at bounding box center [26, 540] width 43 height 43
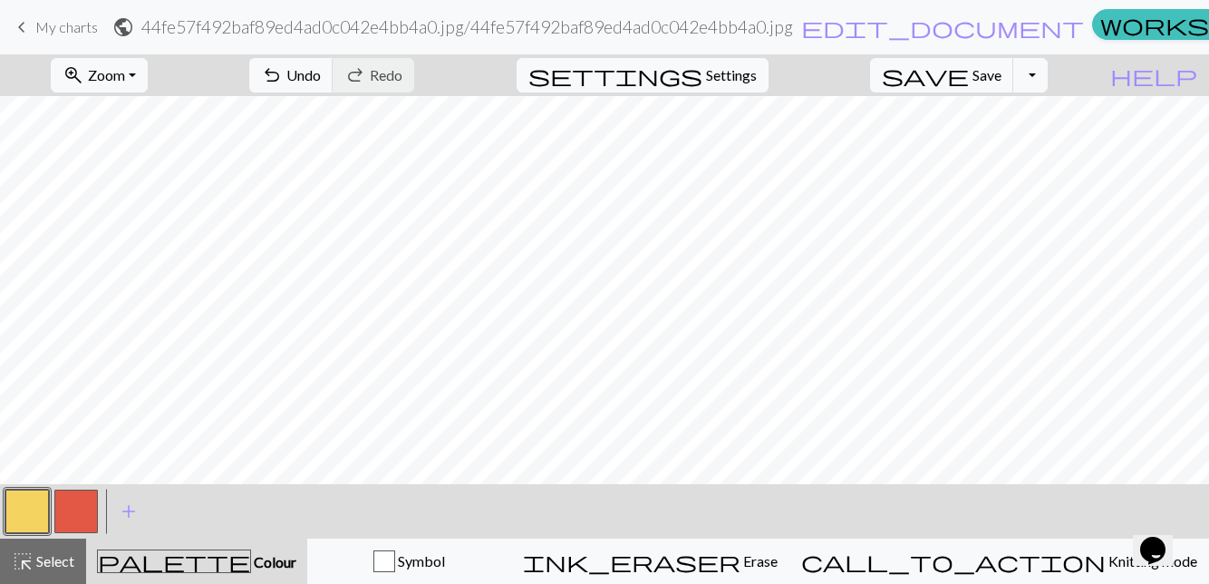
click at [82, 509] on button "button" at bounding box center [75, 510] width 43 height 43
click at [20, 526] on button "button" at bounding box center [26, 510] width 43 height 43
click at [65, 506] on button "button" at bounding box center [75, 510] width 43 height 43
click at [17, 516] on button "button" at bounding box center [26, 510] width 43 height 43
click at [90, 507] on button "button" at bounding box center [75, 510] width 43 height 43
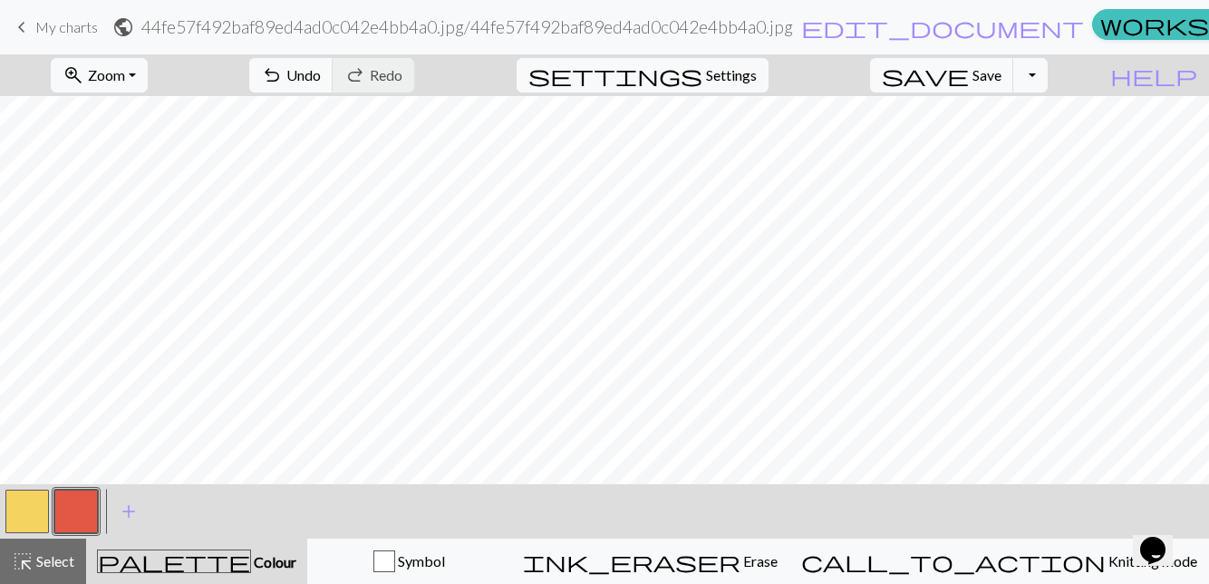
click at [25, 509] on button "button" at bounding box center [26, 510] width 43 height 43
click at [81, 521] on button "button" at bounding box center [75, 510] width 43 height 43
click at [27, 526] on button "button" at bounding box center [26, 510] width 43 height 43
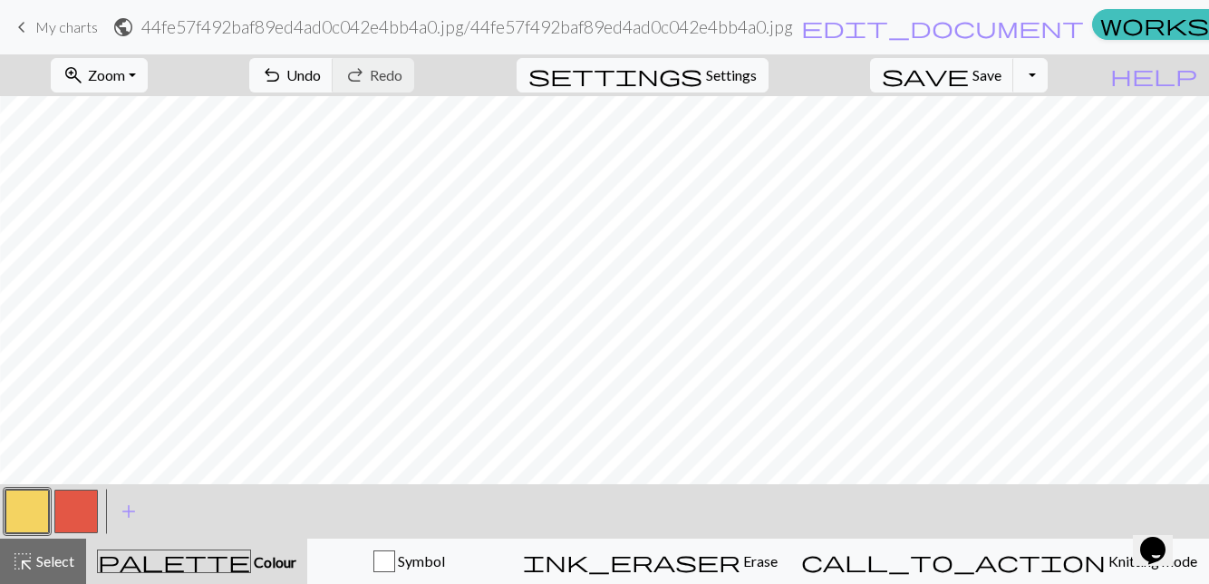
click at [74, 514] on button "button" at bounding box center [75, 510] width 43 height 43
click at [43, 507] on button "button" at bounding box center [26, 510] width 43 height 43
click at [72, 517] on button "button" at bounding box center [75, 510] width 43 height 43
click at [321, 82] on span "Undo" at bounding box center [303, 74] width 34 height 17
click at [321, 79] on span "Undo" at bounding box center [303, 74] width 34 height 17
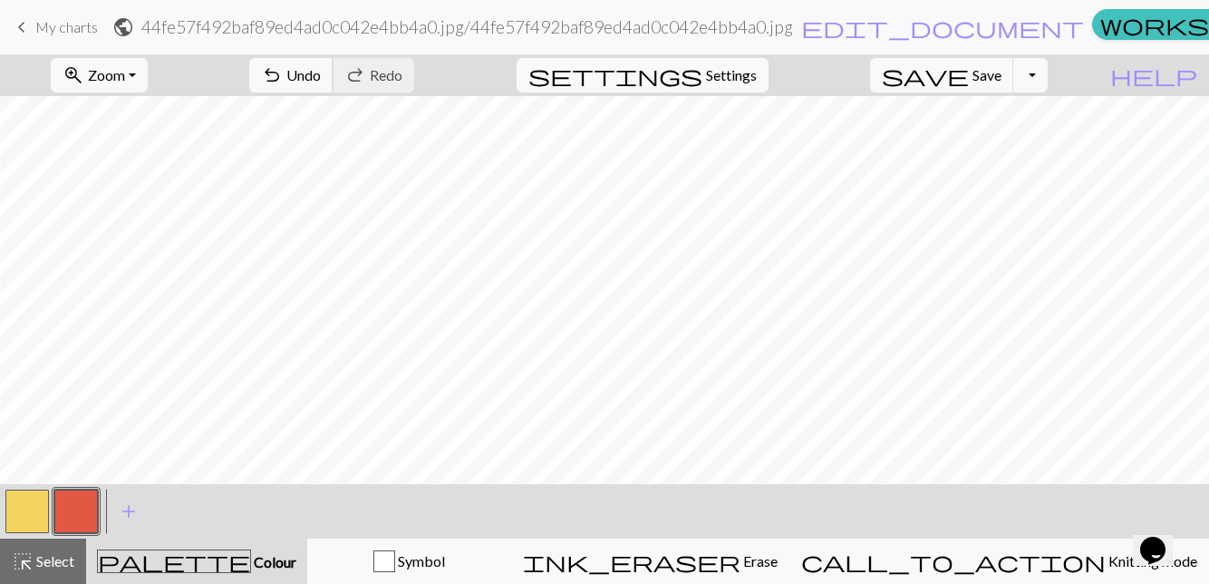
click at [321, 75] on span "Undo" at bounding box center [303, 74] width 34 height 17
click at [333, 65] on button "undo Undo Undo" at bounding box center [291, 75] width 84 height 34
click at [321, 70] on span "Undo" at bounding box center [303, 74] width 34 height 17
click at [321, 71] on span "Undo" at bounding box center [303, 74] width 34 height 17
click at [321, 66] on span "Undo" at bounding box center [303, 74] width 34 height 17
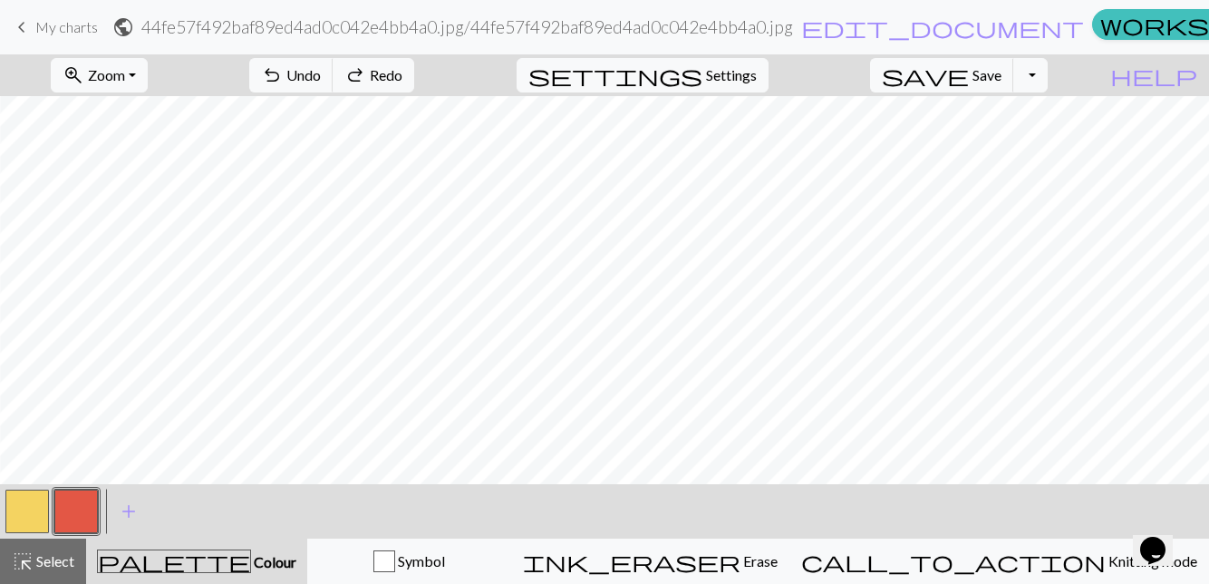
click at [402, 77] on span "Redo" at bounding box center [386, 74] width 33 height 17
click at [402, 72] on span "Redo" at bounding box center [386, 74] width 33 height 17
click at [402, 71] on span "Redo" at bounding box center [386, 74] width 33 height 17
click at [402, 73] on span "Redo" at bounding box center [386, 74] width 33 height 17
click at [402, 77] on span "Redo" at bounding box center [386, 74] width 33 height 17
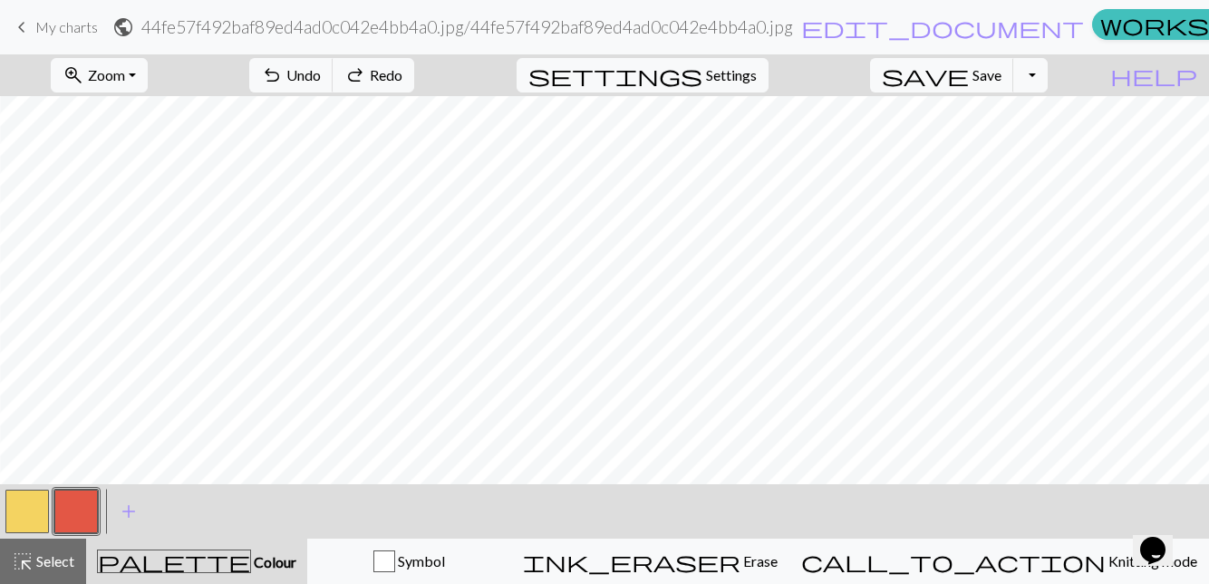
click at [402, 75] on span "Redo" at bounding box center [386, 74] width 33 height 17
click at [402, 74] on span "Redo" at bounding box center [386, 74] width 33 height 17
click at [428, 74] on div "undo Undo Undo redo Redo Redo" at bounding box center [332, 75] width 192 height 42
click at [428, 75] on div "undo Undo Undo redo Redo Redo" at bounding box center [332, 75] width 192 height 42
click at [26, 516] on button "button" at bounding box center [26, 510] width 43 height 43
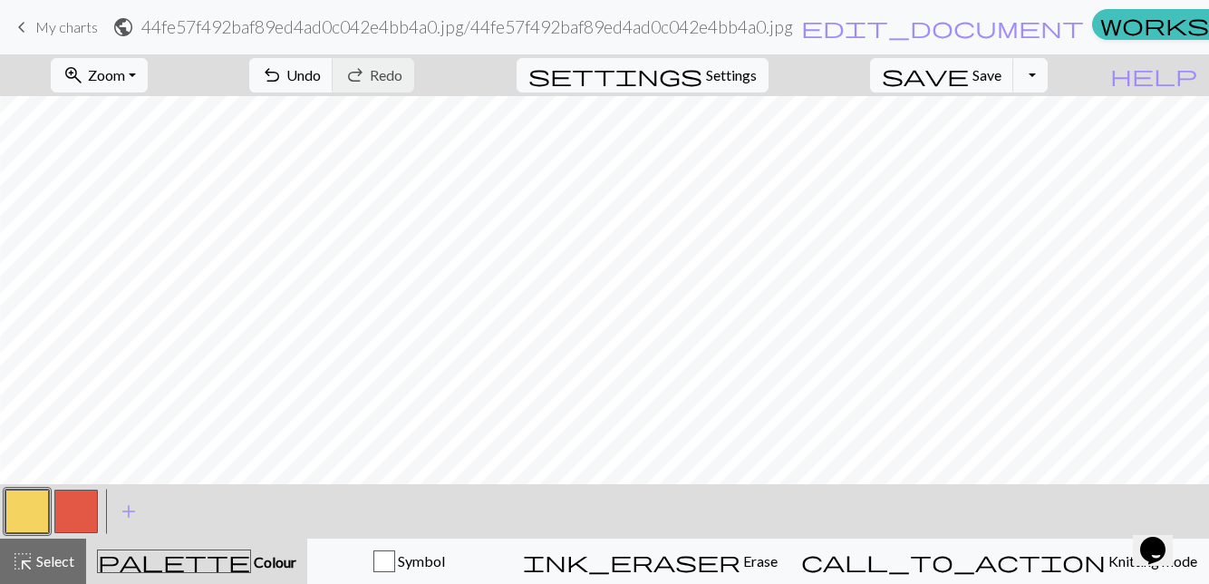
click at [82, 510] on button "button" at bounding box center [75, 510] width 43 height 43
click at [757, 84] on span "Settings" at bounding box center [731, 75] width 51 height 22
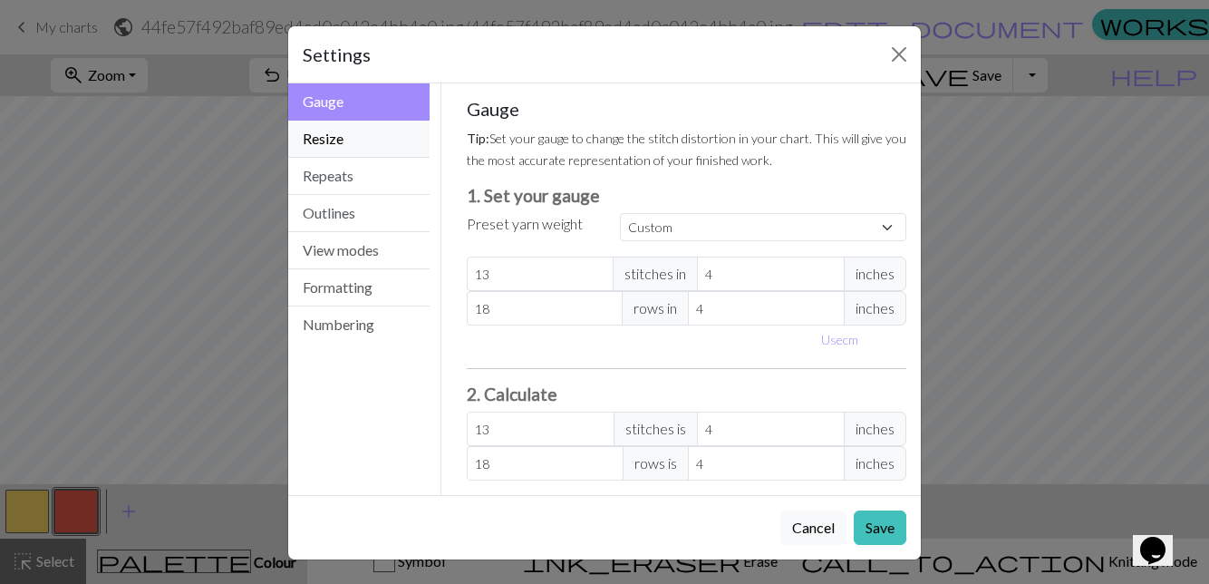
click at [370, 137] on button "Resize" at bounding box center [358, 139] width 141 height 37
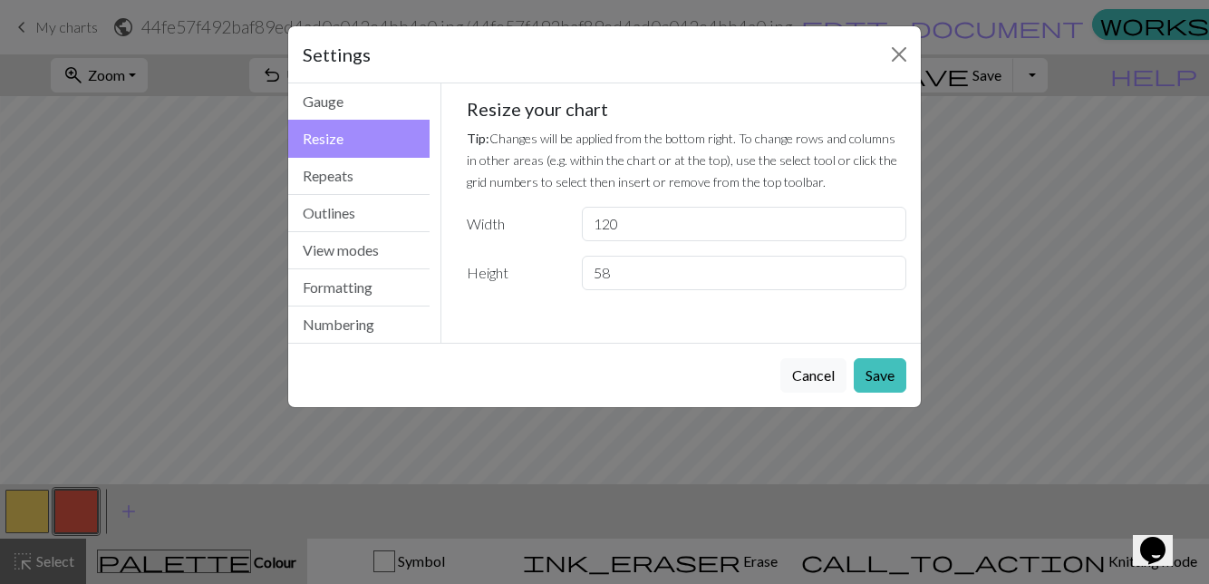
click at [874, 358] on button "Save" at bounding box center [880, 375] width 53 height 34
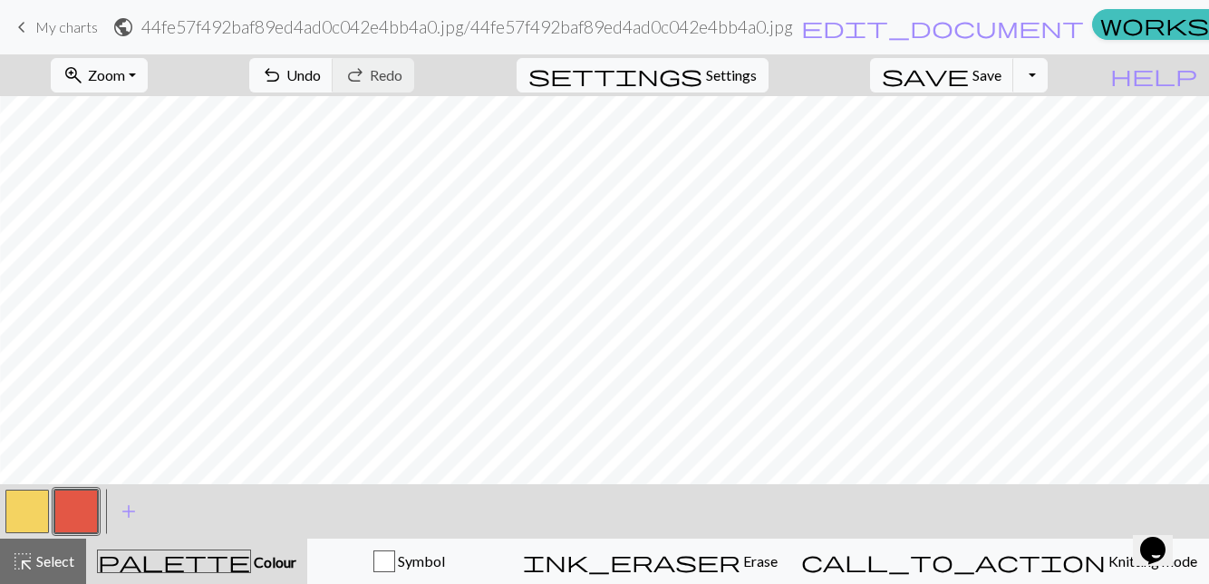
click at [1047, 72] on button "Toggle Dropdown" at bounding box center [1030, 75] width 34 height 34
click at [1001, 72] on span "Save" at bounding box center [986, 74] width 29 height 17
click at [1047, 76] on button "Toggle Dropdown" at bounding box center [1030, 75] width 34 height 34
click at [1017, 146] on button "save_alt Download" at bounding box center [897, 143] width 299 height 29
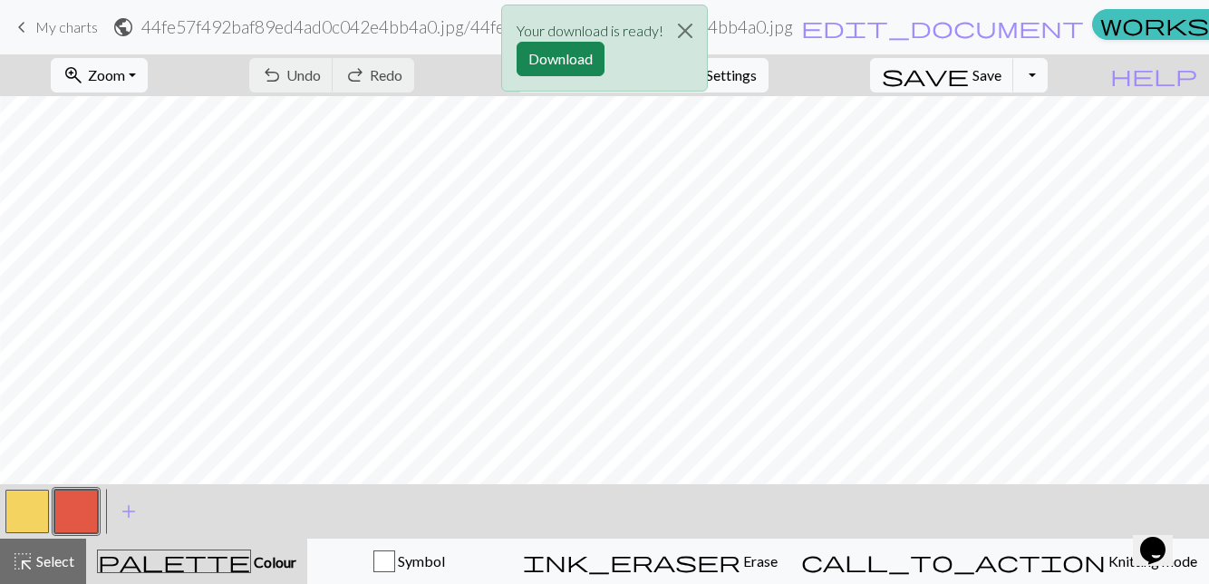
click at [566, 56] on button "Download" at bounding box center [560, 59] width 88 height 34
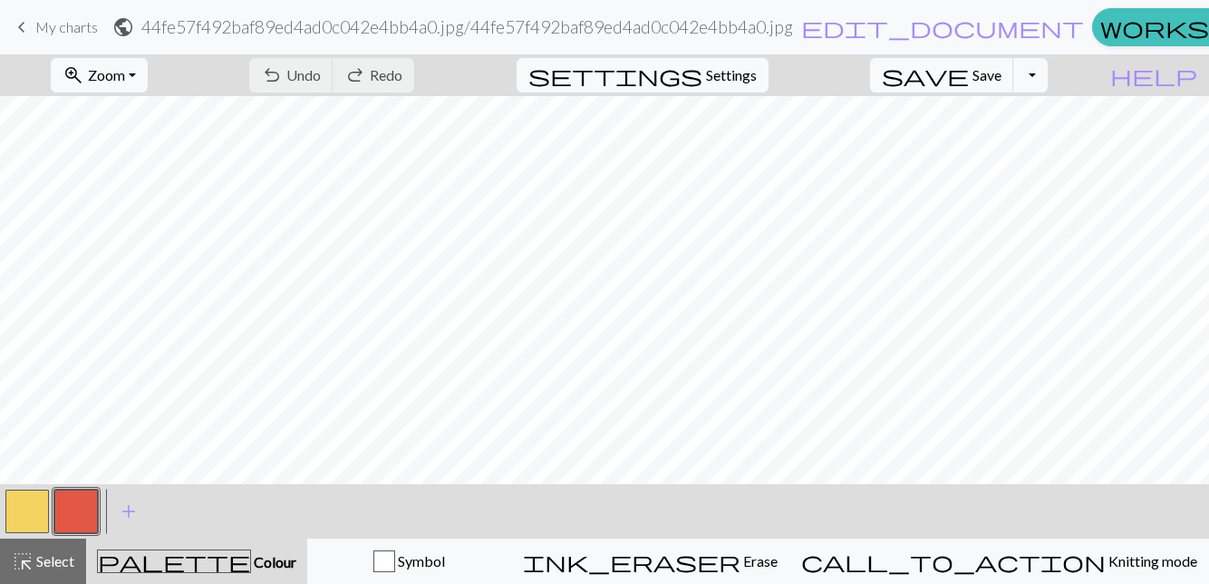
click at [125, 78] on span "Zoom" at bounding box center [106, 74] width 37 height 17
click at [114, 219] on button "50%" at bounding box center [123, 216] width 143 height 29
click at [148, 75] on button "zoom_in Zoom Zoom" at bounding box center [99, 75] width 97 height 34
click at [127, 176] on button "Fit height" at bounding box center [123, 172] width 143 height 29
click at [141, 87] on button "zoom_in Zoom Zoom" at bounding box center [99, 75] width 97 height 34
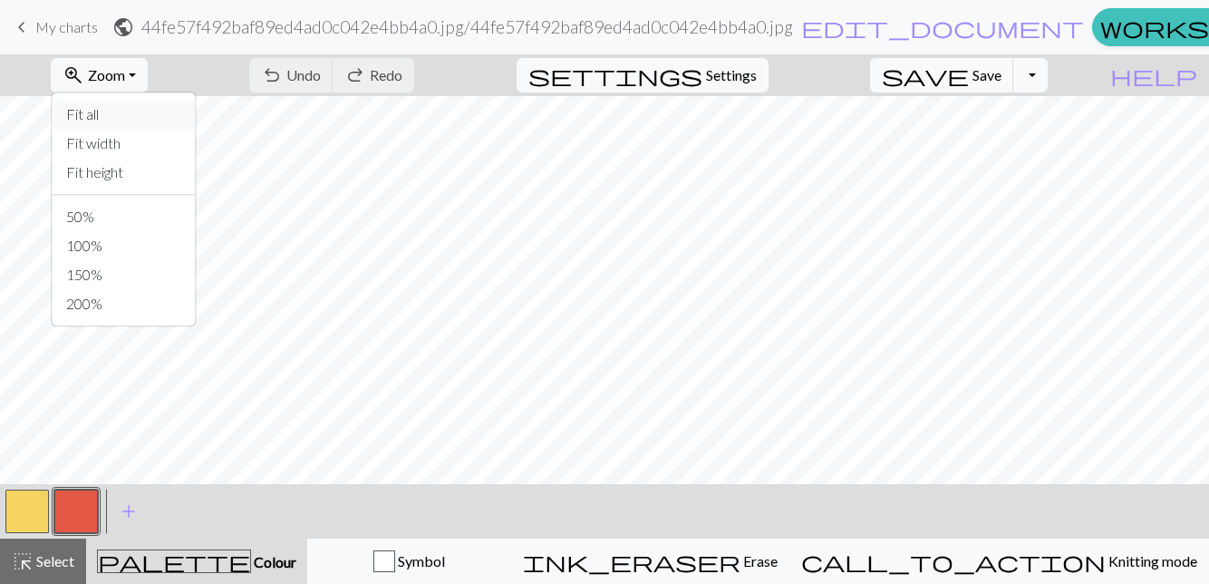
click at [134, 100] on button "Fit all" at bounding box center [123, 114] width 143 height 29
click at [121, 72] on button "zoom_in Zoom Zoom" at bounding box center [99, 75] width 97 height 34
click at [121, 221] on button "50%" at bounding box center [123, 216] width 143 height 29
click at [25, 508] on button "button" at bounding box center [26, 510] width 43 height 43
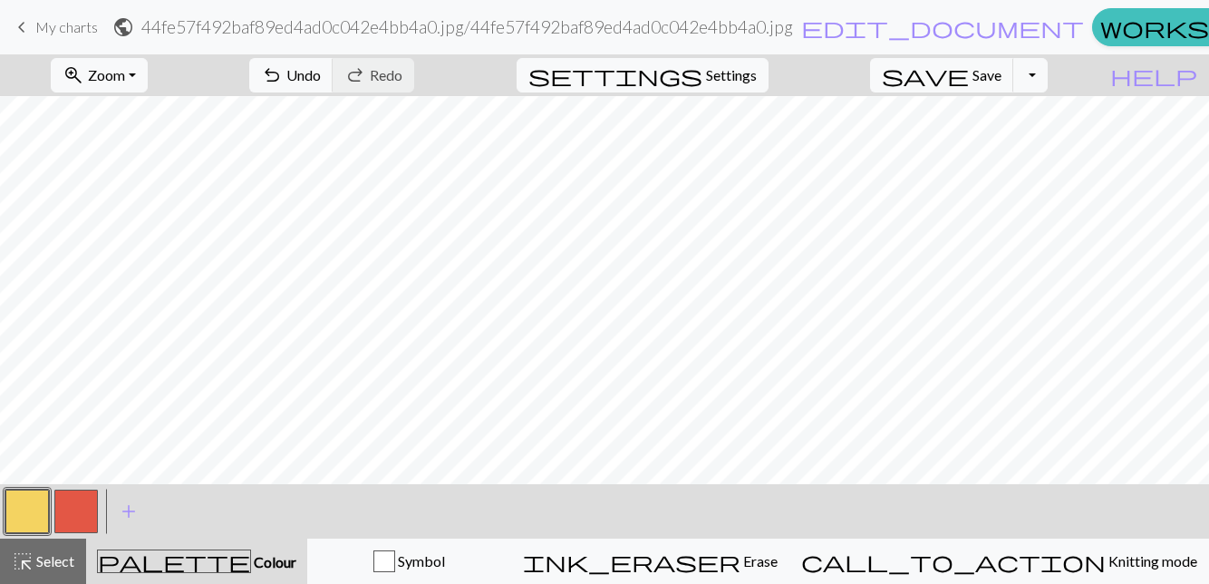
click at [76, 520] on button "button" at bounding box center [75, 510] width 43 height 43
click at [30, 529] on button "button" at bounding box center [26, 510] width 43 height 43
click at [757, 79] on span "Settings" at bounding box center [731, 75] width 51 height 22
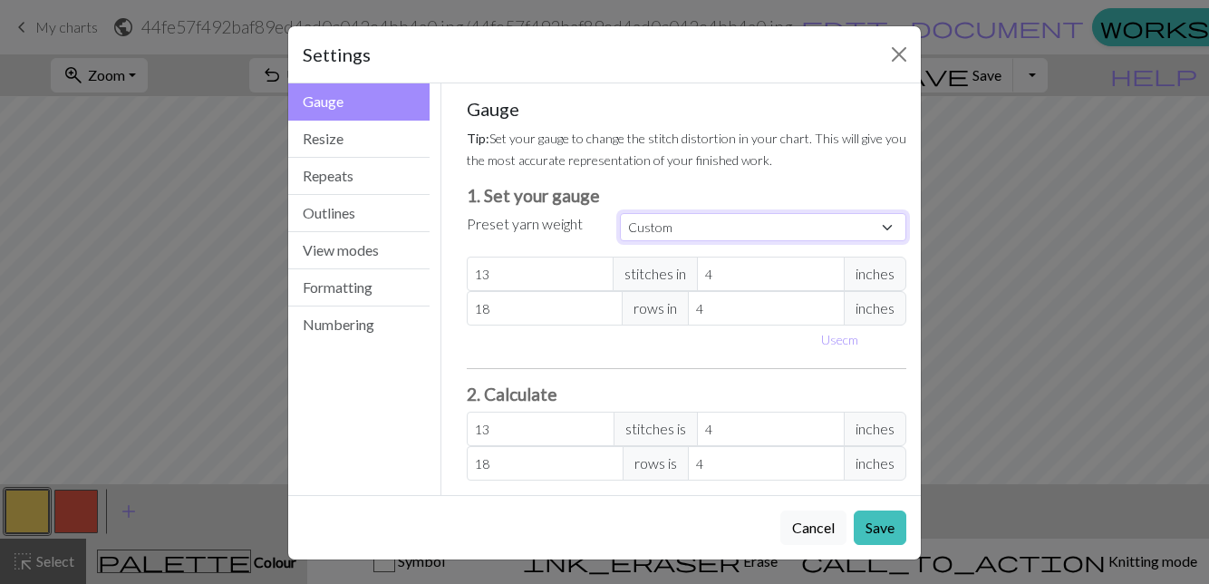
click at [868, 228] on select "Custom Square Lace Light Fingering Fingering Sport Double knit Worsted Aran Bul…" at bounding box center [763, 227] width 286 height 28
click at [868, 226] on select "Custom Square Lace Light Fingering Fingering Sport Double knit Worsted Aran Bul…" at bounding box center [763, 227] width 286 height 28
click at [892, 222] on select "Custom Square Lace Light Fingering Fingering Sport Double knit Worsted Aran Bul…" at bounding box center [763, 227] width 286 height 28
click at [882, 228] on select "Custom Square Lace Light Fingering Fingering Sport Double knit Worsted Aran Bul…" at bounding box center [763, 227] width 286 height 28
click at [854, 171] on div "Gauge Tip: Set your gauge to change the stitch distortion in your chart. This w…" at bounding box center [687, 289] width 440 height 382
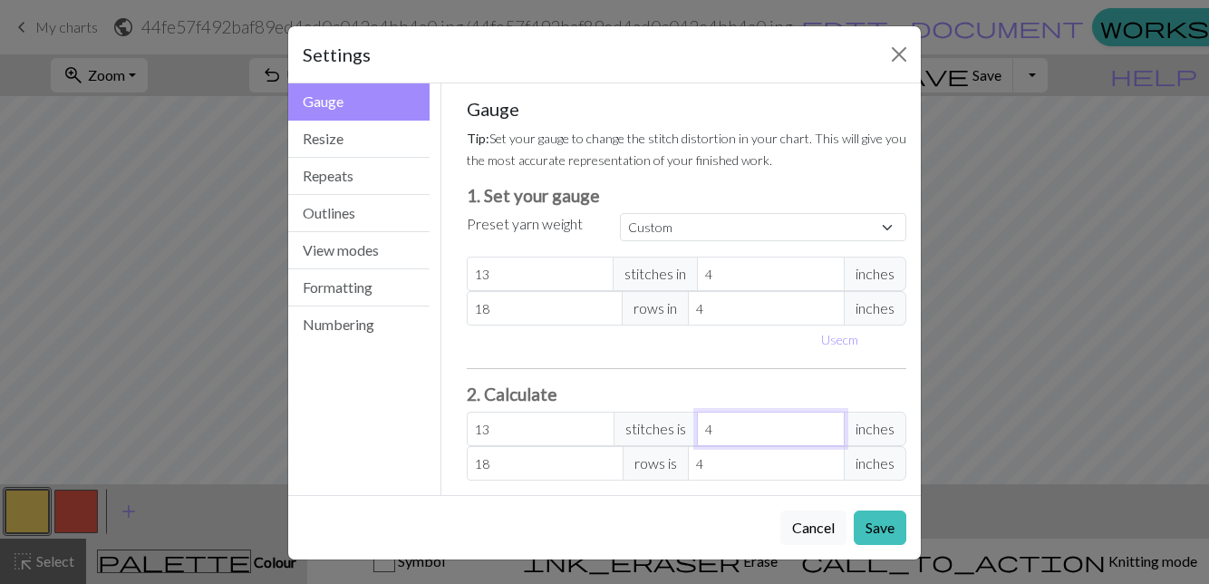
type input "41"
type input "133.25"
type input "41"
click at [889, 63] on button "Close" at bounding box center [898, 54] width 29 height 29
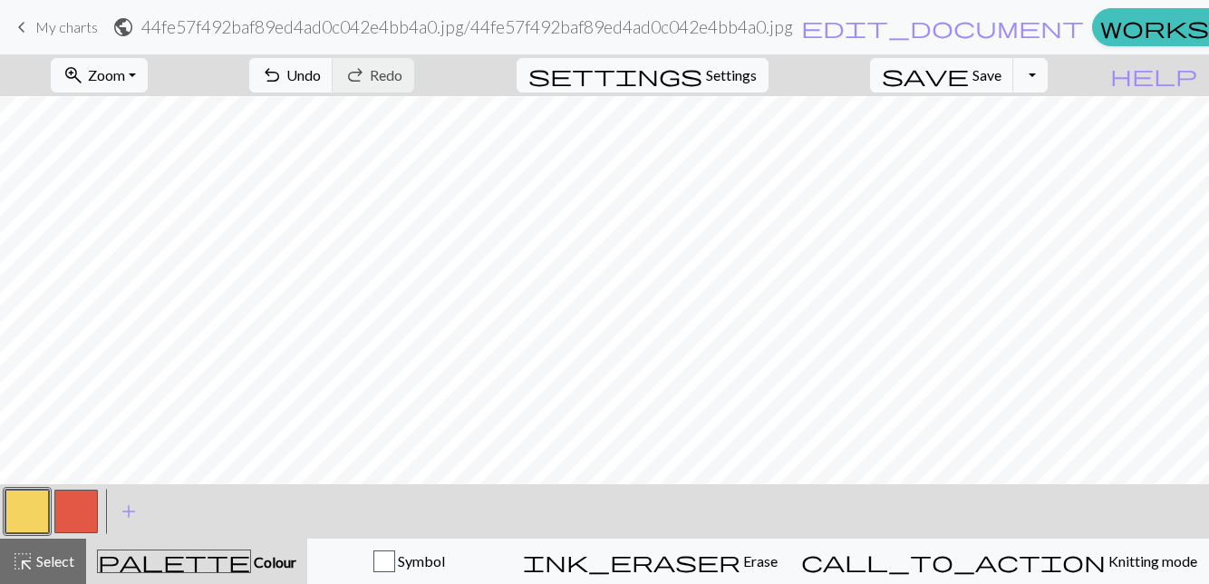
click at [757, 69] on span "Settings" at bounding box center [731, 75] width 51 height 22
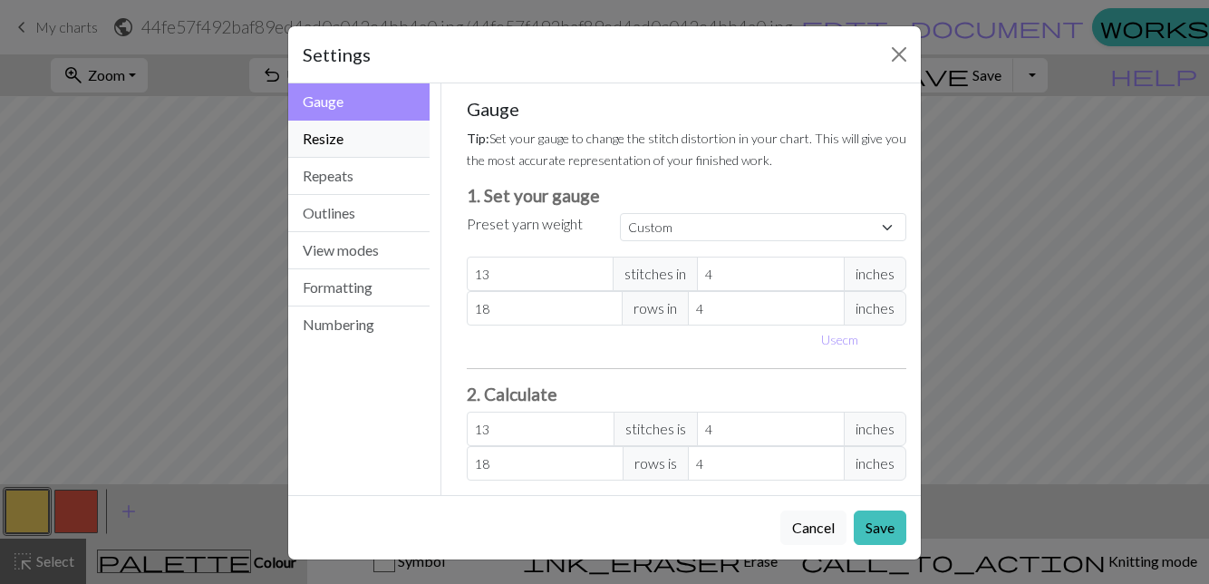
click at [362, 147] on button "Resize" at bounding box center [358, 139] width 141 height 37
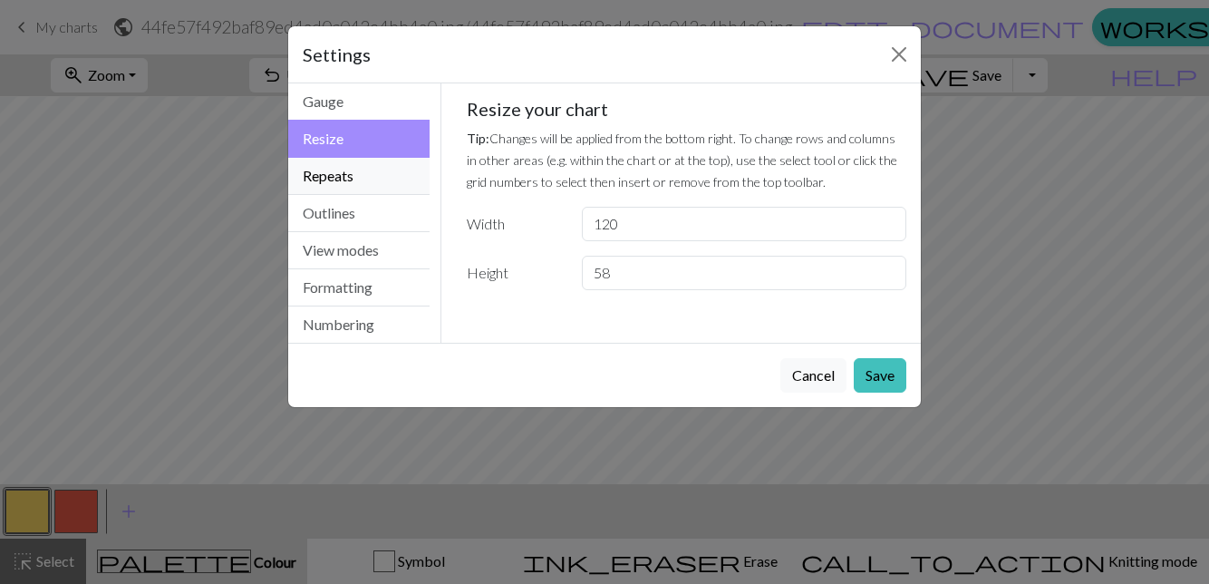
click at [356, 179] on button "Repeats" at bounding box center [358, 176] width 141 height 37
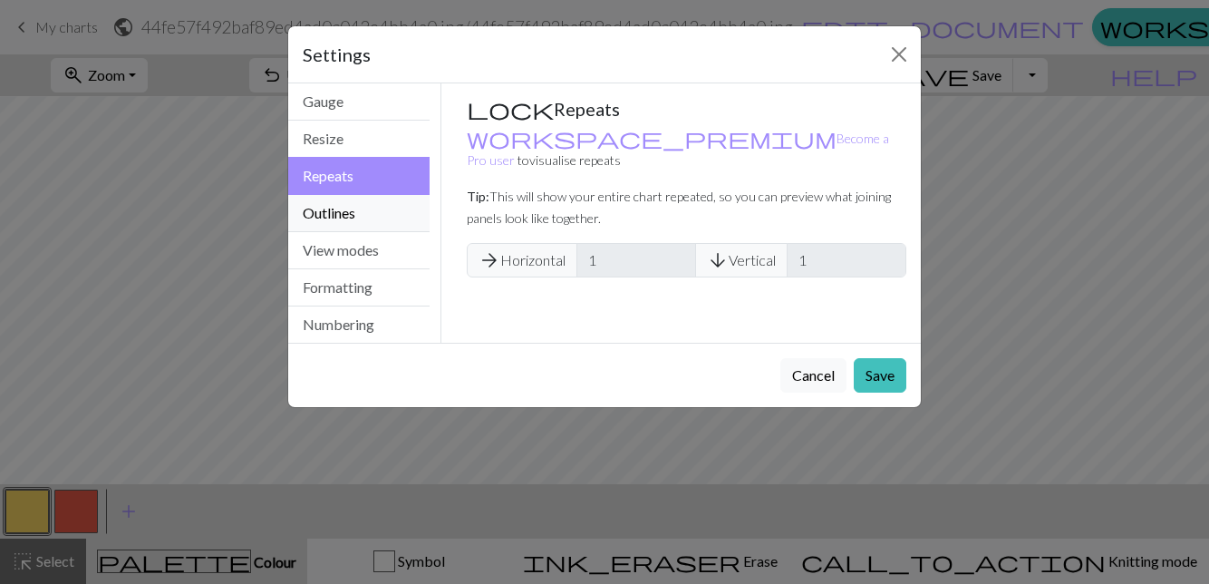
click at [381, 208] on button "Outlines" at bounding box center [358, 213] width 141 height 37
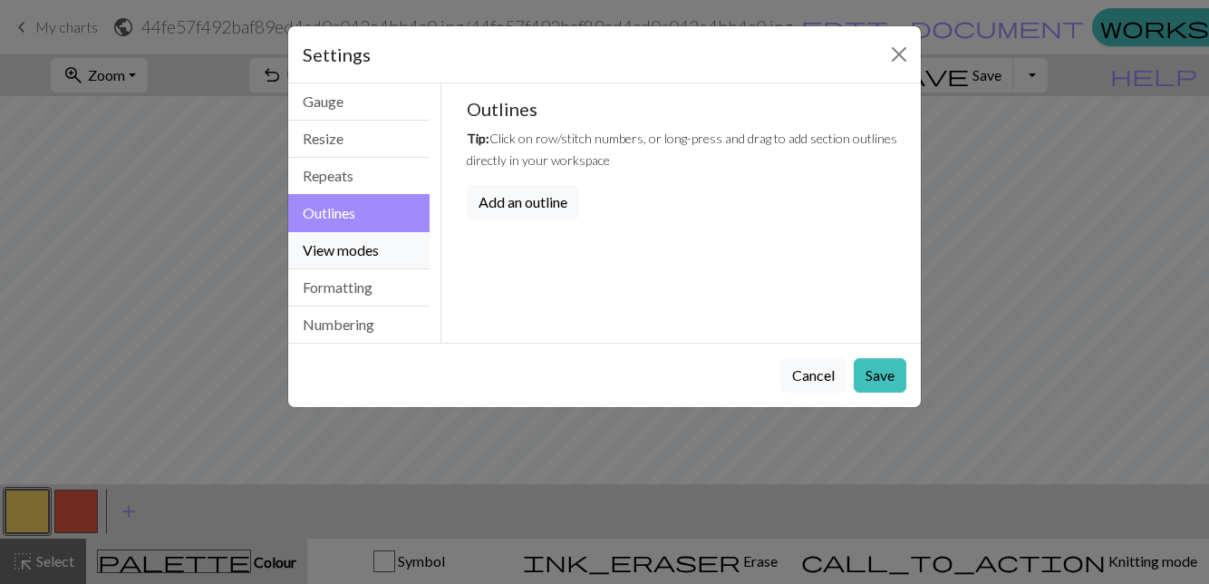
click at [372, 255] on button "View modes" at bounding box center [358, 250] width 141 height 37
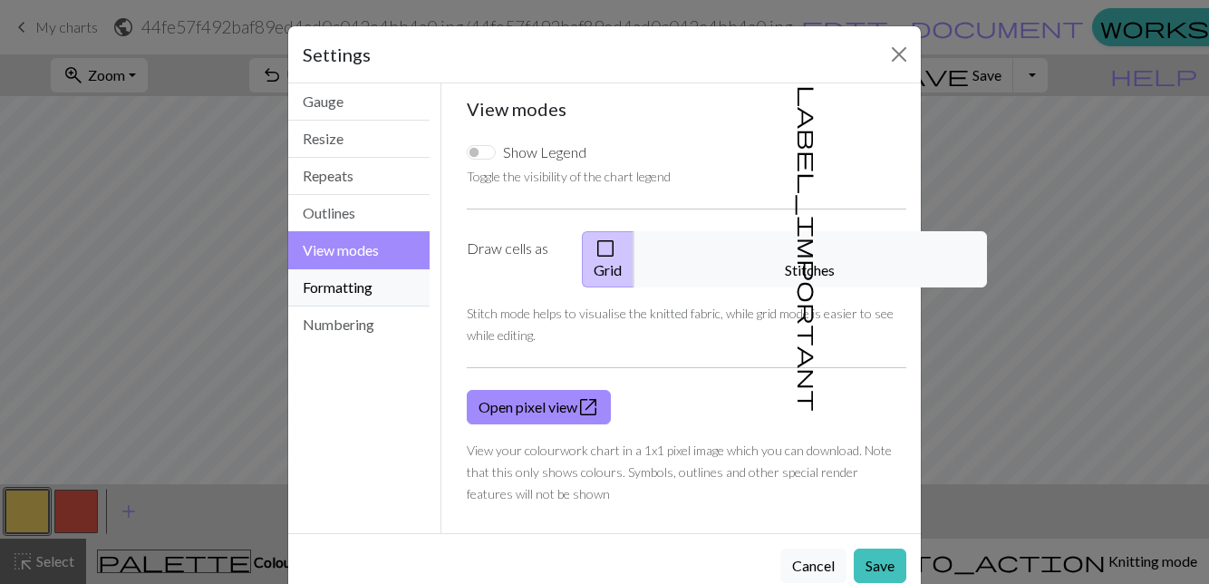
click at [375, 285] on button "Formatting" at bounding box center [358, 287] width 141 height 37
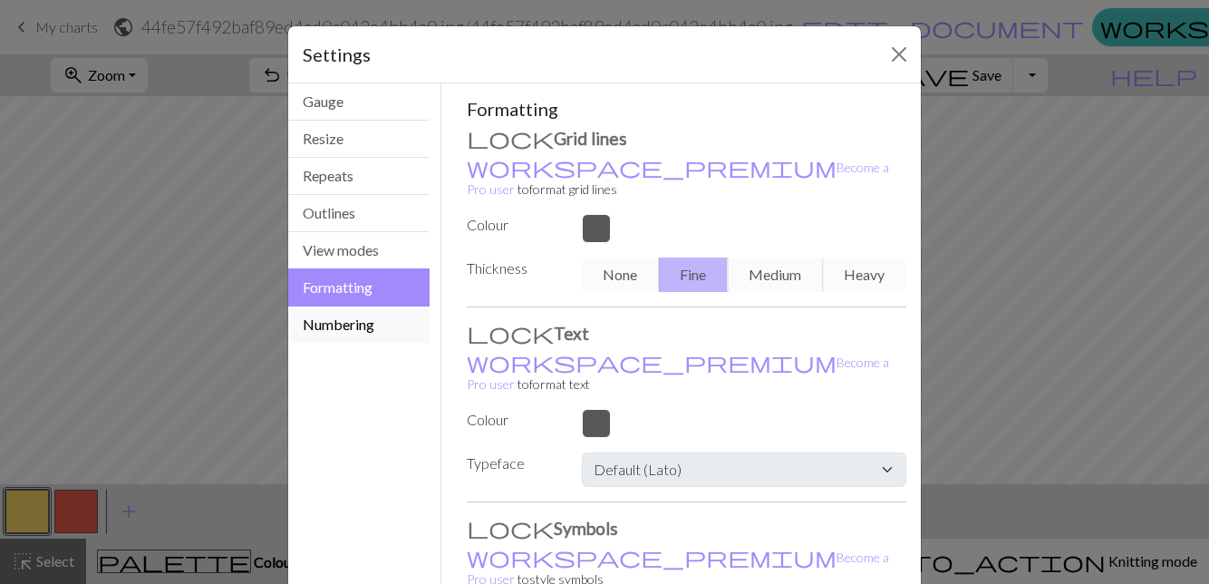
click at [377, 322] on button "Numbering" at bounding box center [358, 324] width 141 height 36
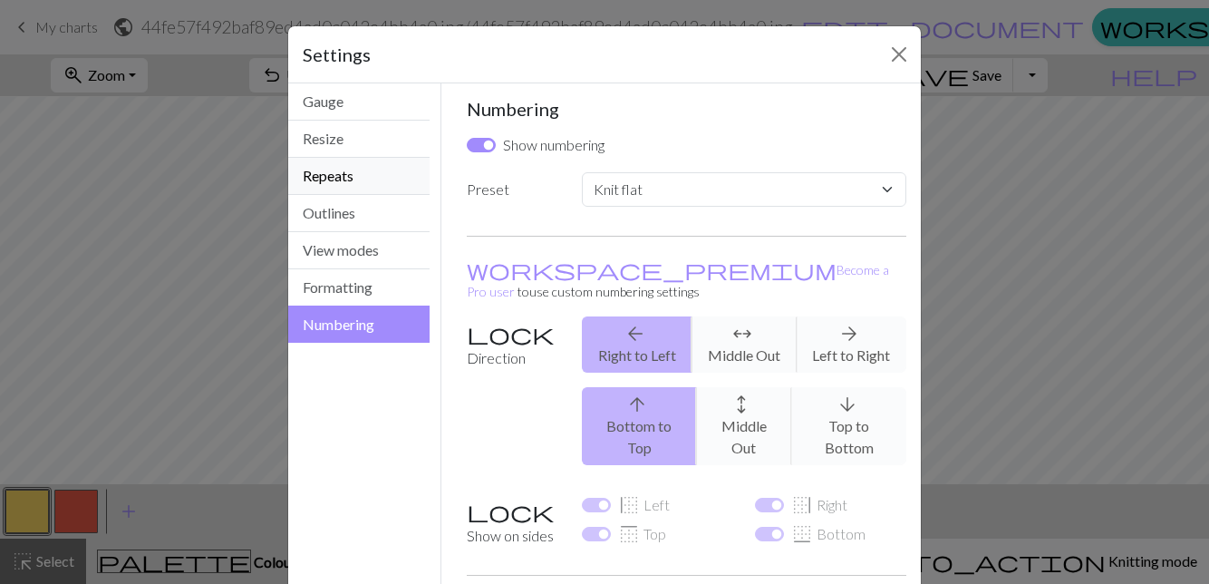
click at [372, 189] on button "Repeats" at bounding box center [358, 176] width 141 height 37
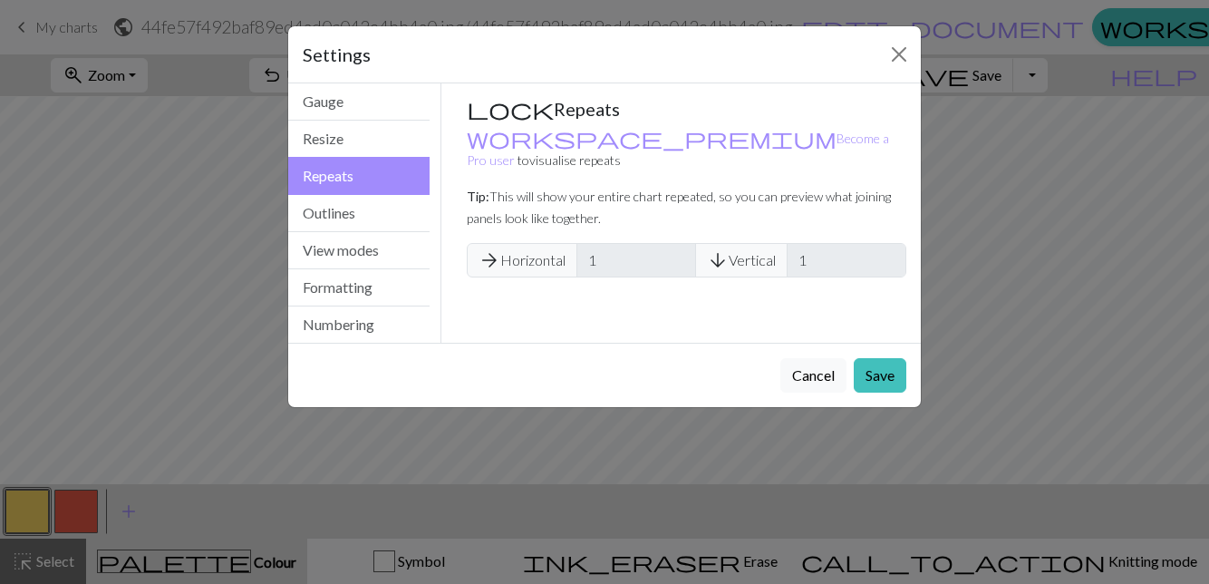
click at [372, 157] on button "Repeats" at bounding box center [358, 176] width 141 height 38
click at [893, 53] on button "Close" at bounding box center [898, 54] width 29 height 29
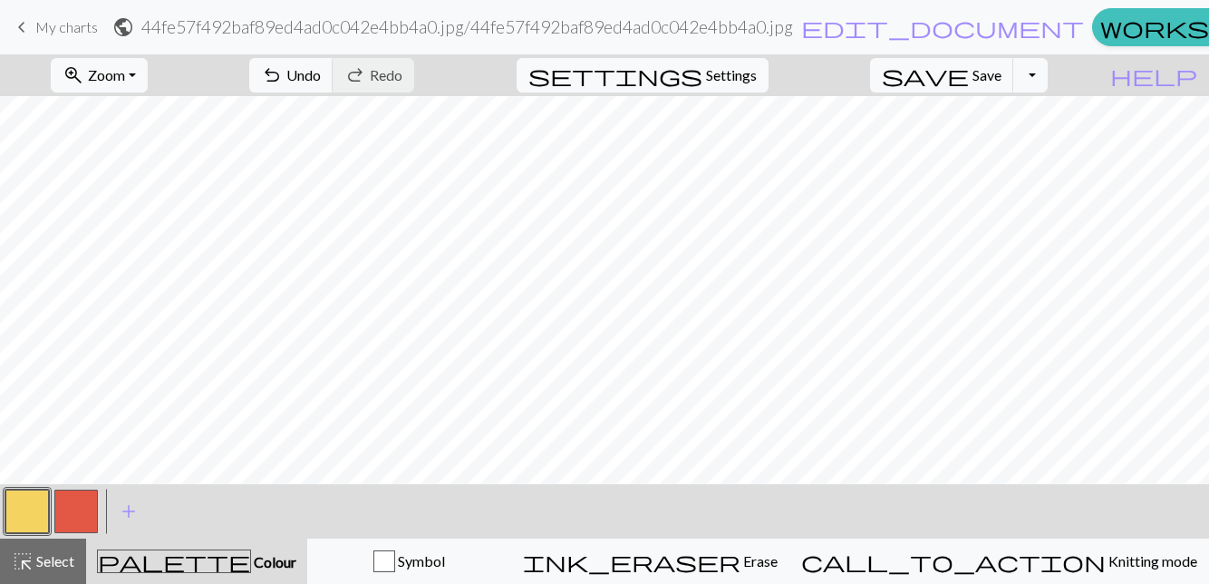
click at [1047, 79] on button "Toggle Dropdown" at bounding box center [1030, 75] width 34 height 34
click at [1010, 142] on button "save_alt Download" at bounding box center [897, 143] width 299 height 29
click at [1047, 80] on button "Toggle Dropdown" at bounding box center [1030, 75] width 34 height 34
click at [1026, 141] on button "save_alt Download" at bounding box center [897, 143] width 299 height 29
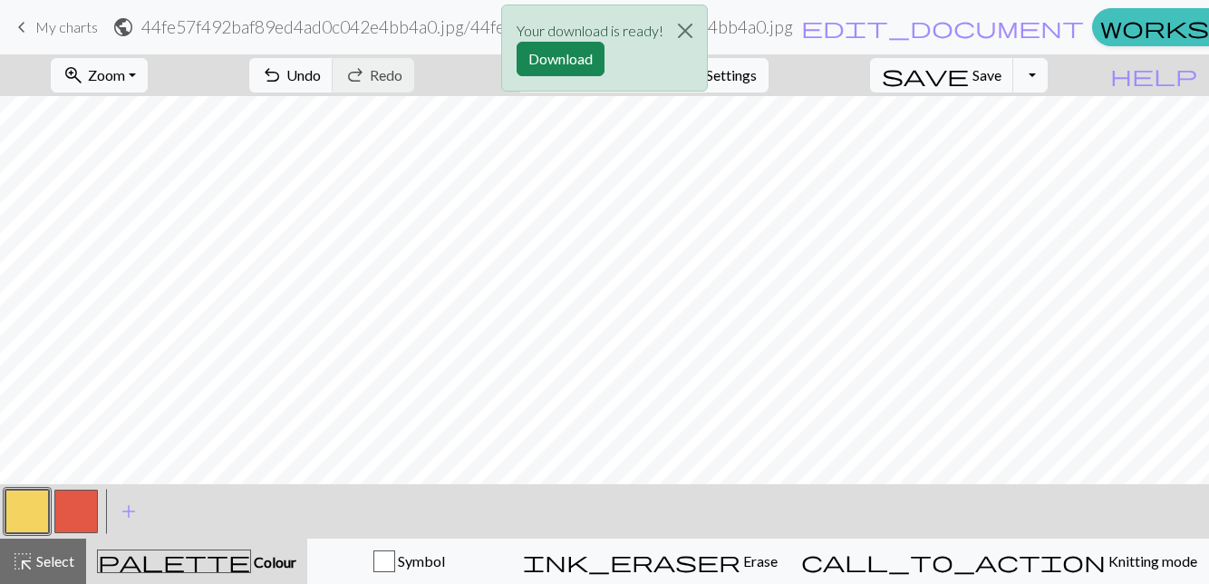
click at [580, 53] on button "Download" at bounding box center [560, 59] width 88 height 34
click at [687, 28] on button "Close" at bounding box center [684, 30] width 43 height 51
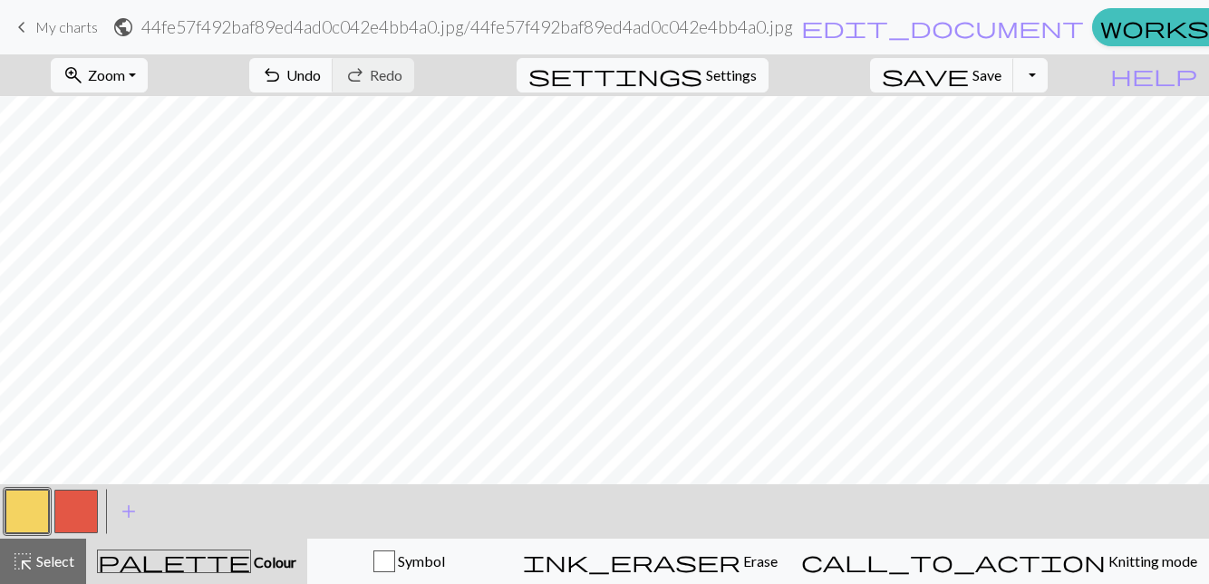
click at [79, 511] on button "button" at bounding box center [75, 510] width 43 height 43
click at [33, 512] on button "button" at bounding box center [26, 510] width 43 height 43
click at [1001, 72] on span "Save" at bounding box center [986, 74] width 29 height 17
click at [999, 72] on button "save Save Save" at bounding box center [942, 75] width 144 height 34
click at [702, 71] on span "settings" at bounding box center [615, 75] width 174 height 25
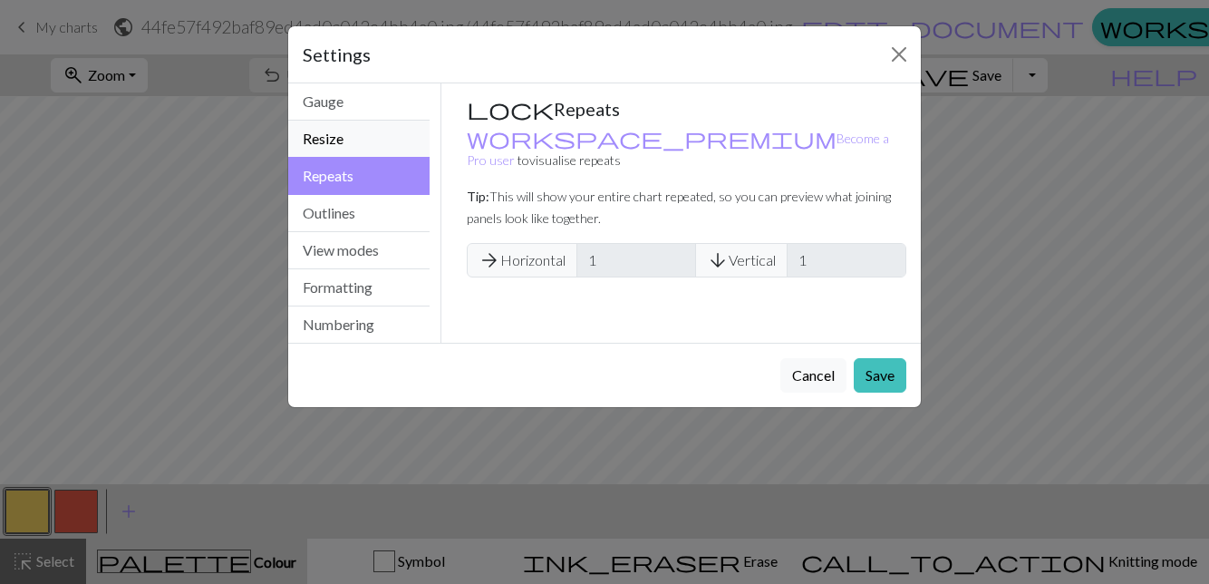
click at [364, 131] on button "Resize" at bounding box center [358, 139] width 141 height 37
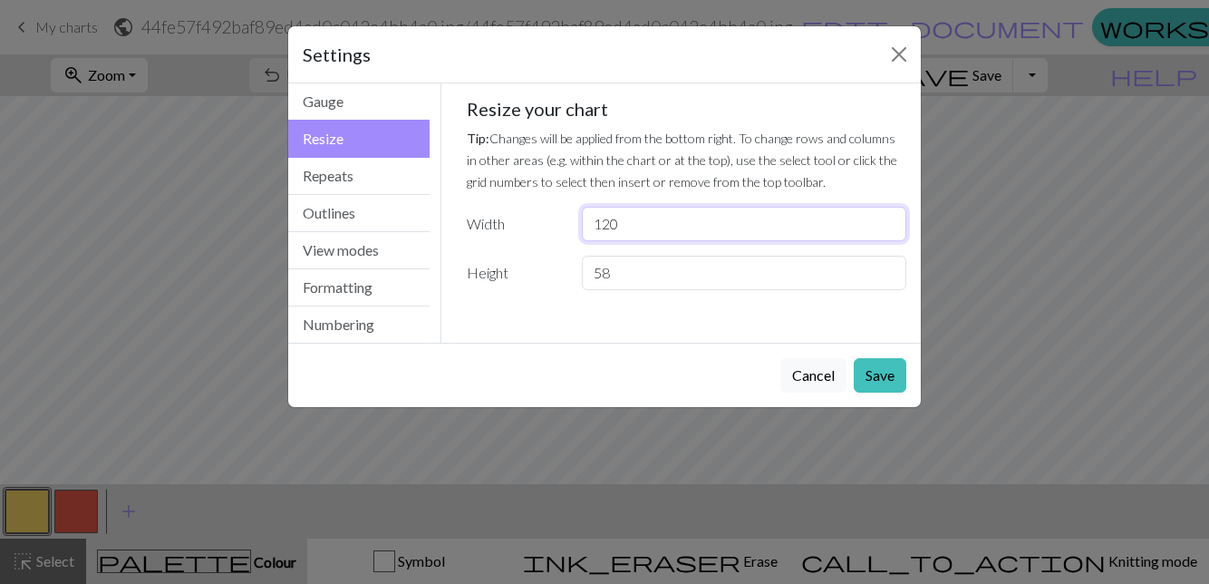
click at [649, 219] on input "120" at bounding box center [744, 224] width 324 height 34
type input "1"
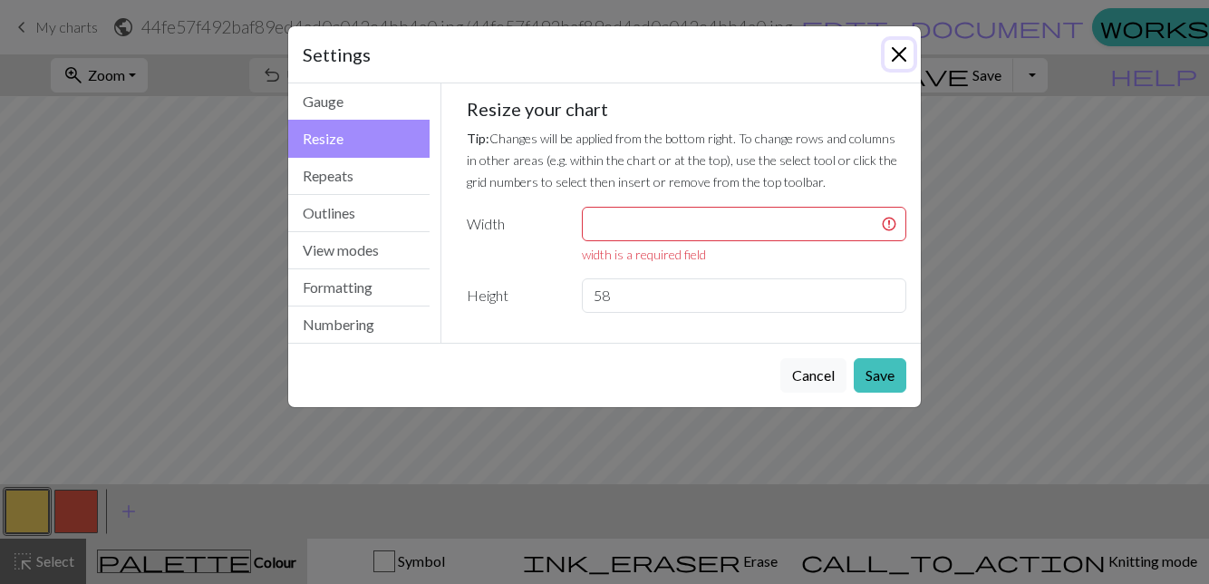
click at [894, 53] on button "Close" at bounding box center [898, 54] width 29 height 29
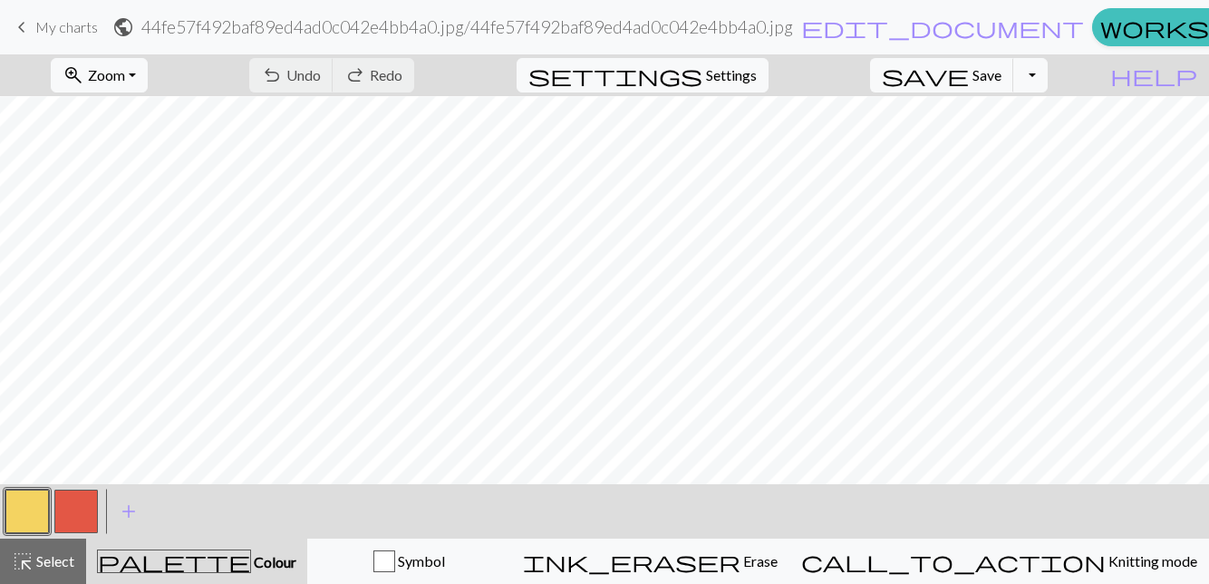
click at [1126, 563] on div "call_to_action Knitting mode Knitting mode" at bounding box center [999, 561] width 396 height 22
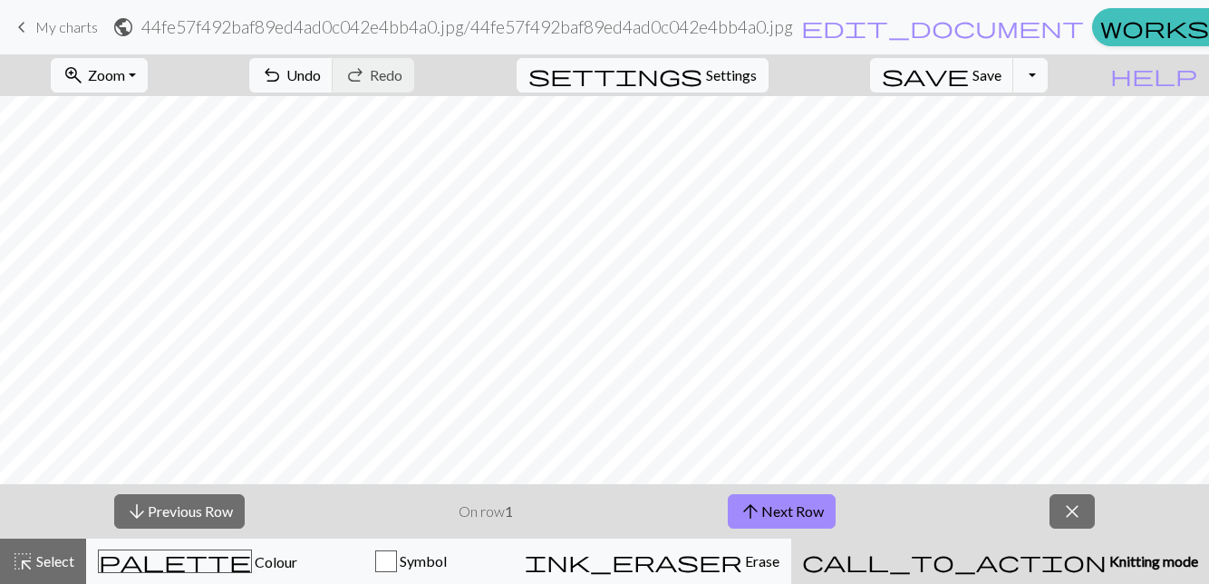
click at [212, 506] on button "arrow_downward Previous Row" at bounding box center [179, 511] width 130 height 34
